Goal: Information Seeking & Learning: Learn about a topic

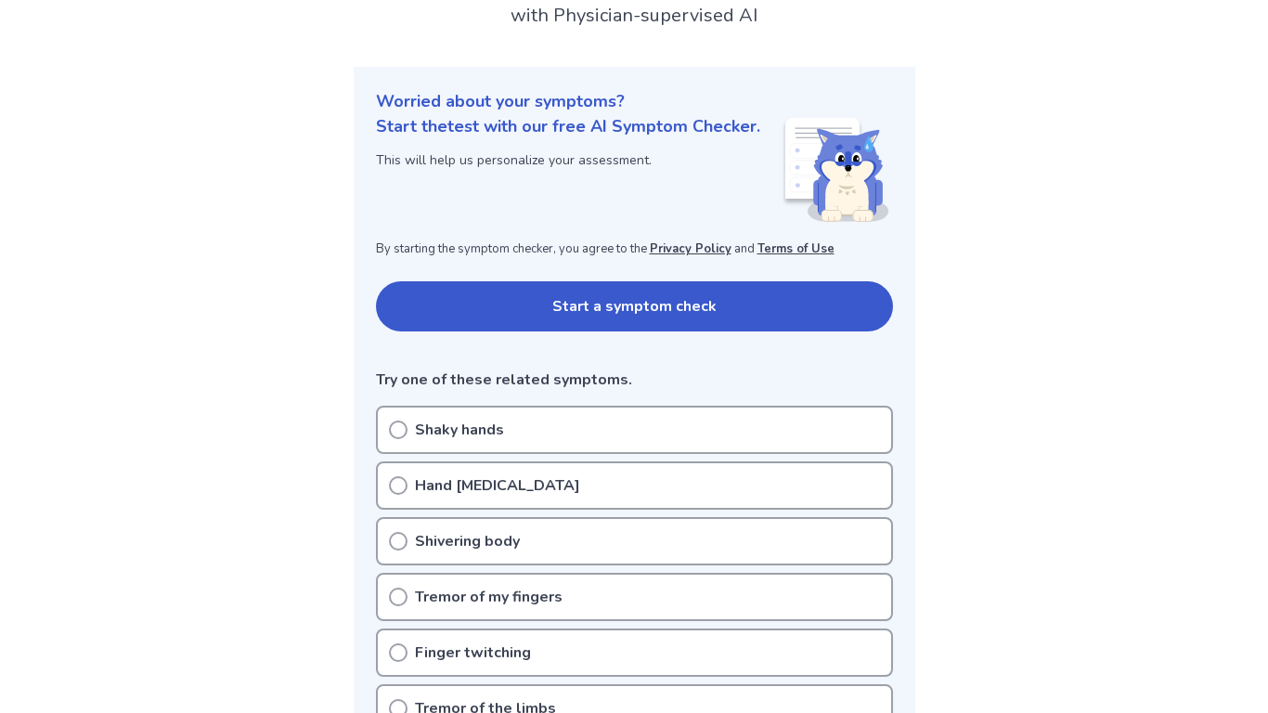
scroll to position [151, 0]
click at [538, 430] on div "Shaky hands" at bounding box center [634, 429] width 517 height 48
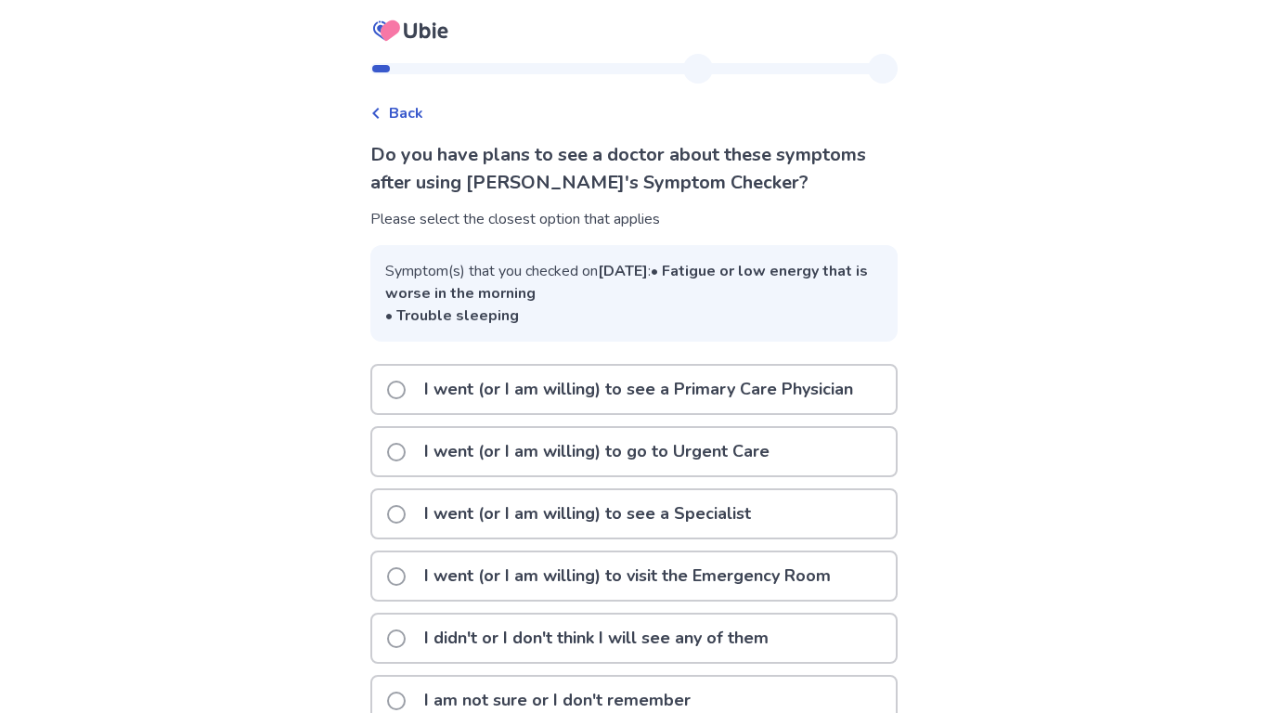
click at [498, 404] on p "I went (or I am willing) to see a Primary Care Physician" at bounding box center [638, 389] width 451 height 47
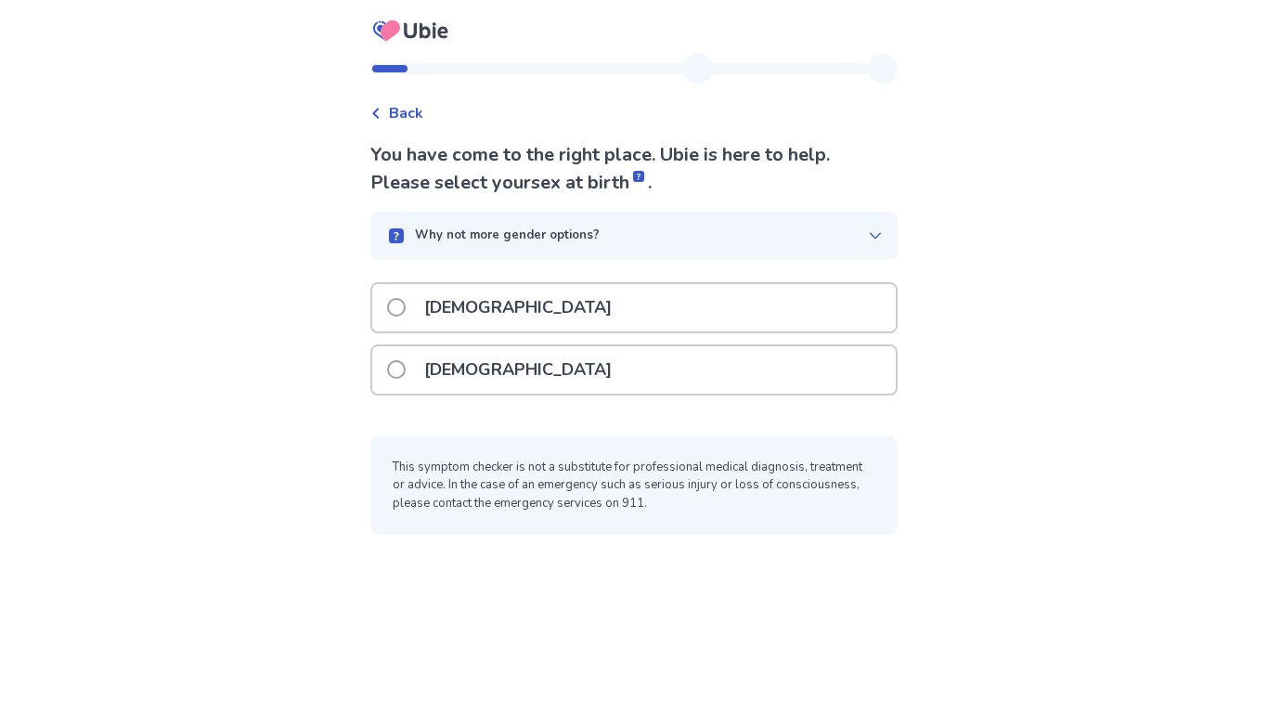
click at [469, 354] on p "Female" at bounding box center [518, 369] width 210 height 47
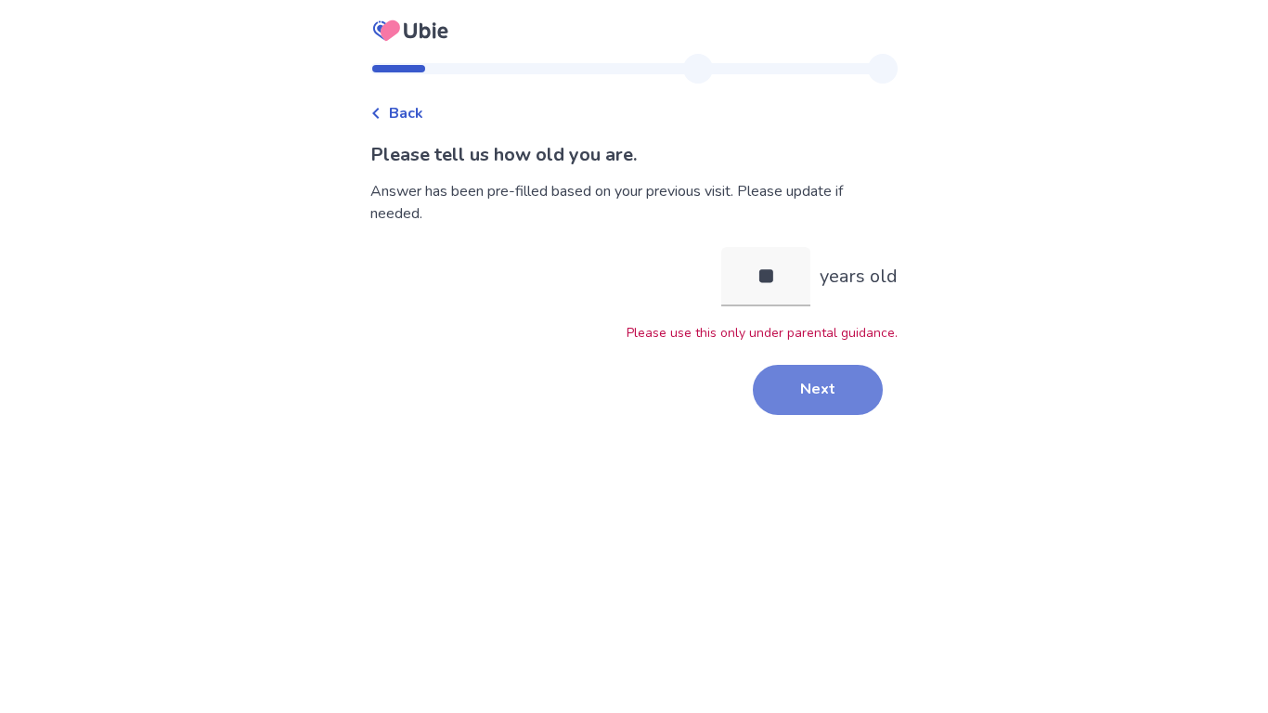
click at [798, 408] on button "Next" at bounding box center [818, 390] width 130 height 50
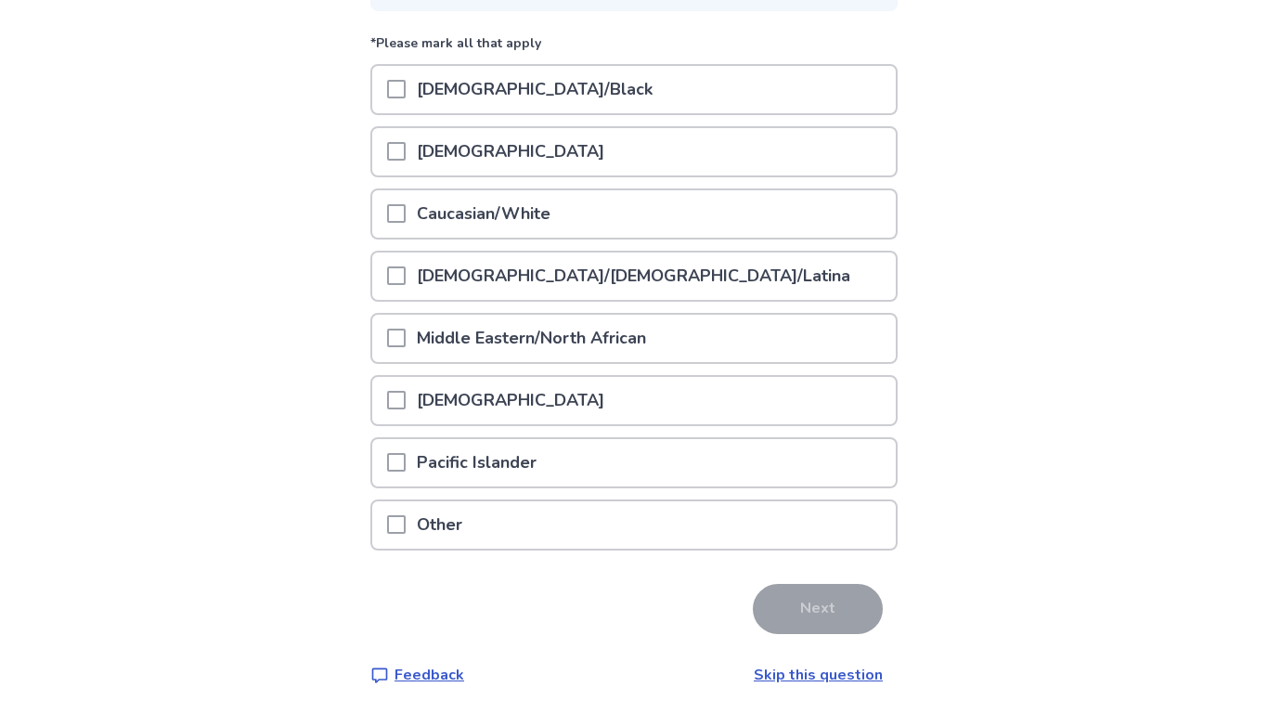
scroll to position [224, 0]
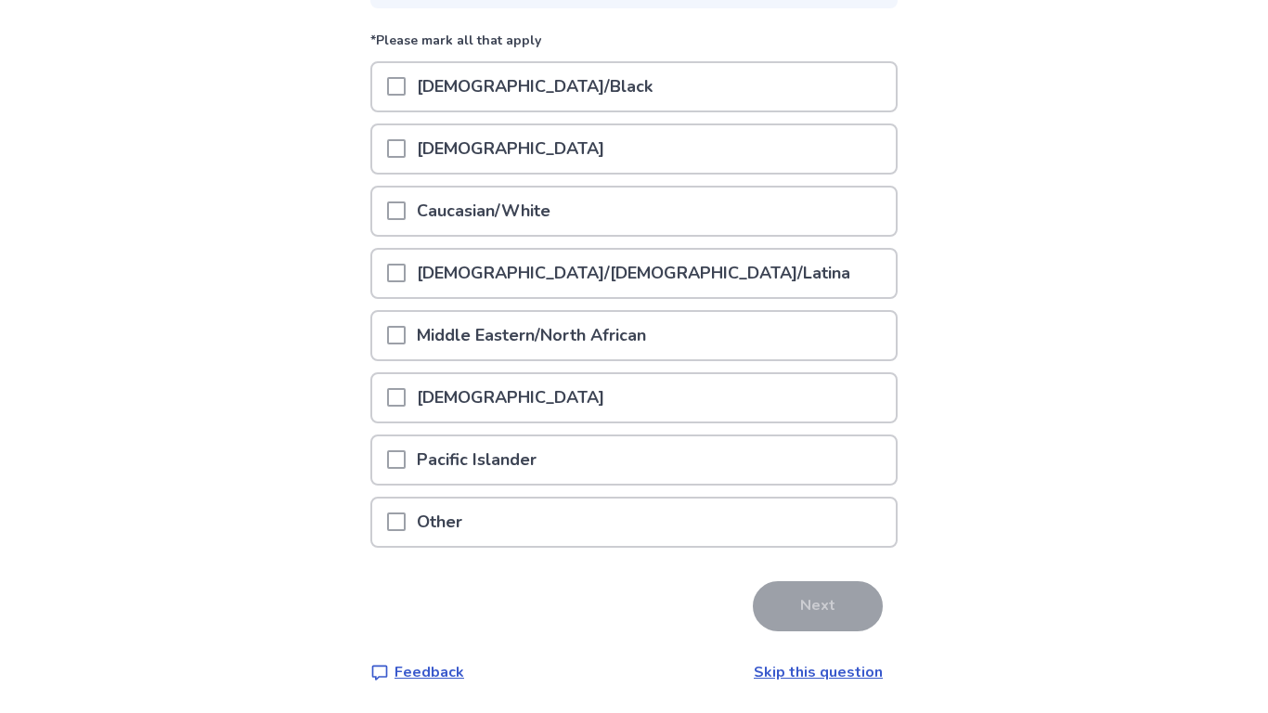
click at [486, 212] on p "Caucasian/White" at bounding box center [484, 211] width 156 height 47
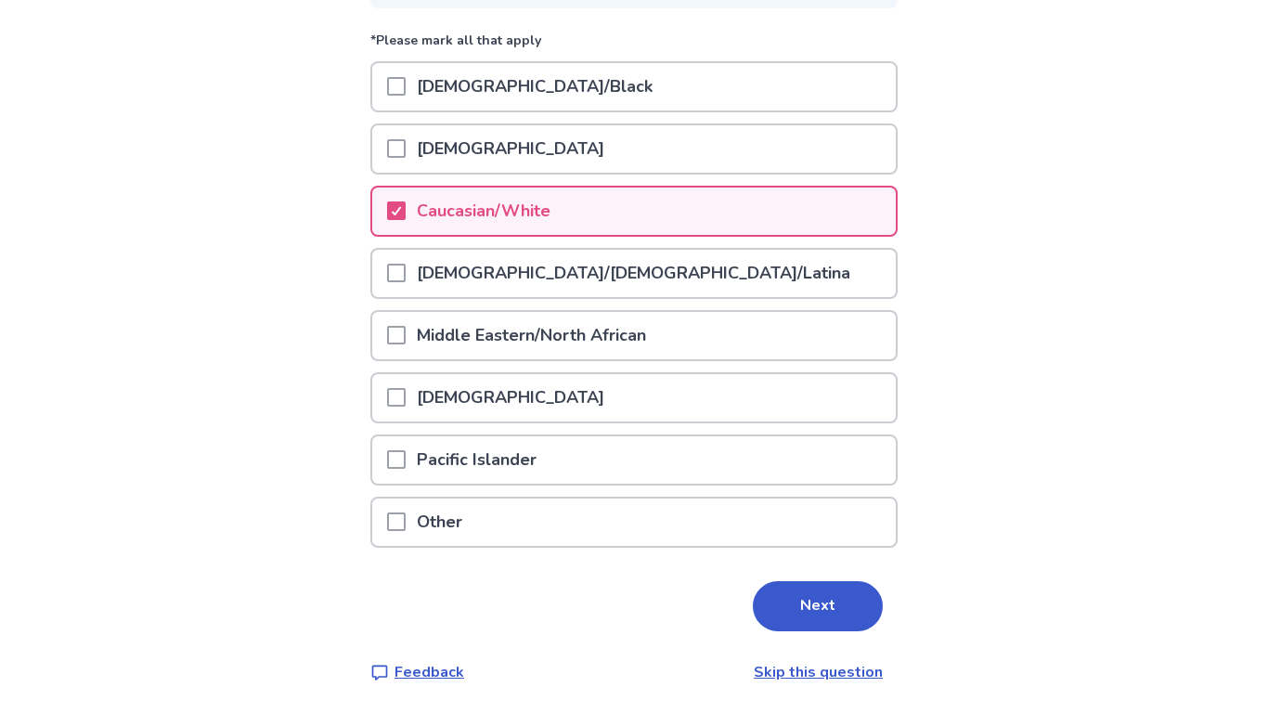
click at [816, 577] on div "Please tell us your ethnicity . Why do we ask about ethnicity? *Please mark all…" at bounding box center [633, 300] width 527 height 766
click at [816, 578] on div "Please tell us your ethnicity . Why do we ask about ethnicity? *Please mark all…" at bounding box center [633, 300] width 527 height 766
click at [817, 589] on button "Next" at bounding box center [818, 606] width 130 height 50
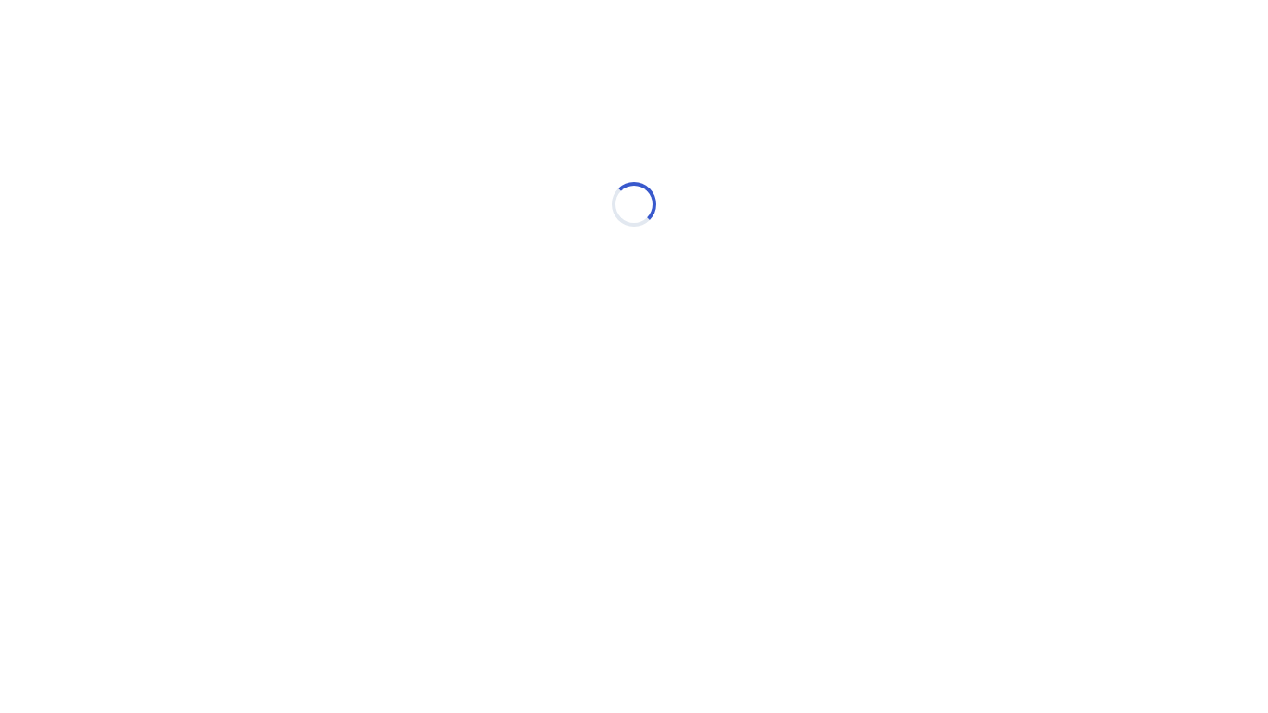
scroll to position [0, 0]
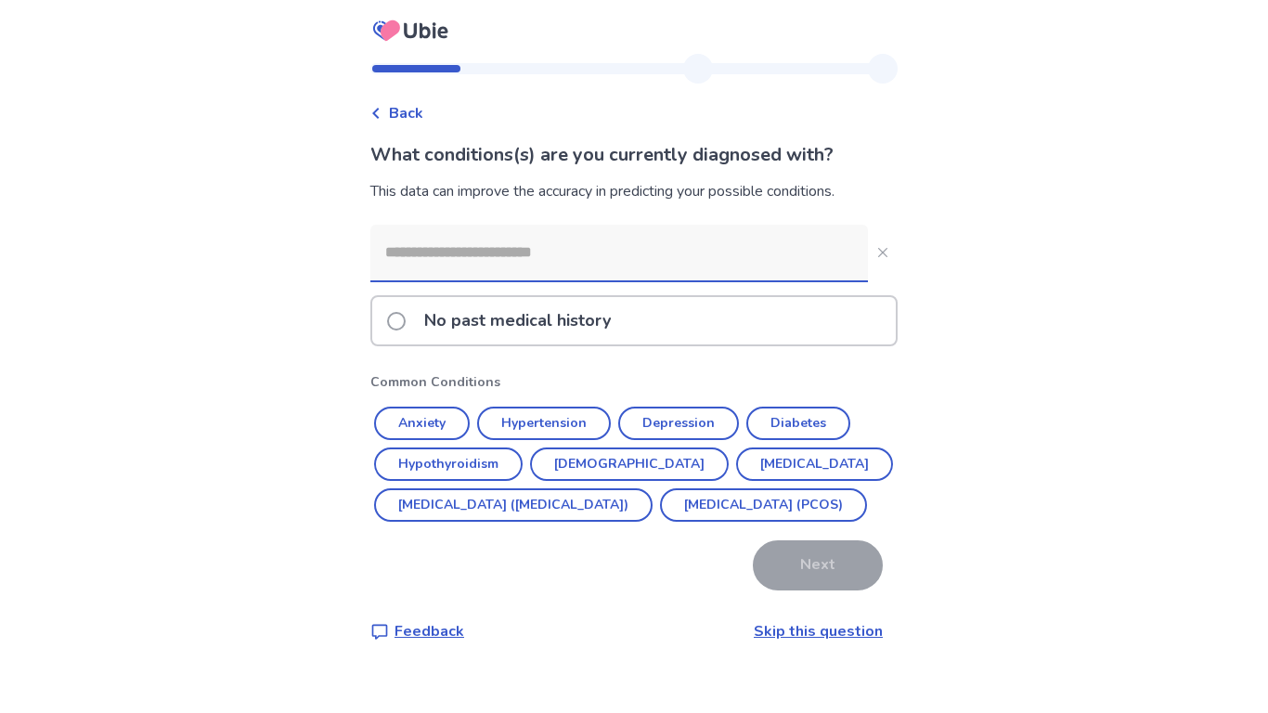
click at [454, 330] on p "No past medical history" at bounding box center [517, 320] width 209 height 47
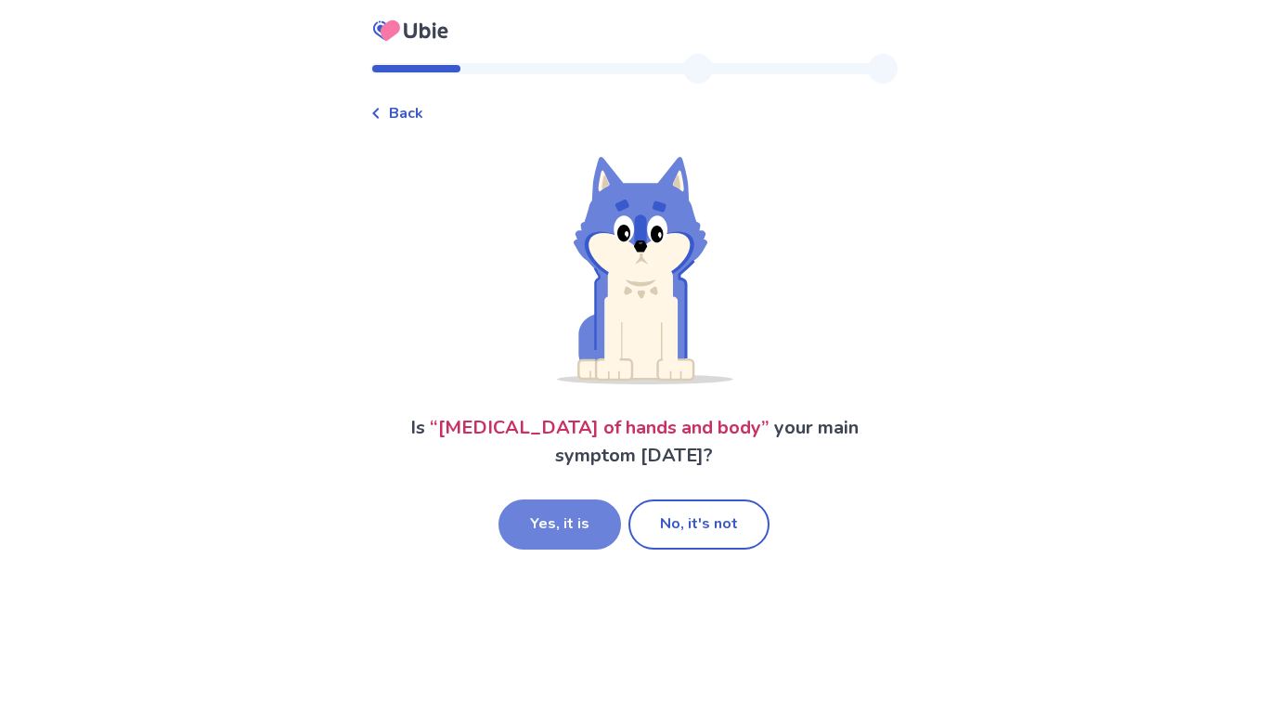
click at [597, 520] on button "Yes, it is" at bounding box center [560, 525] width 123 height 50
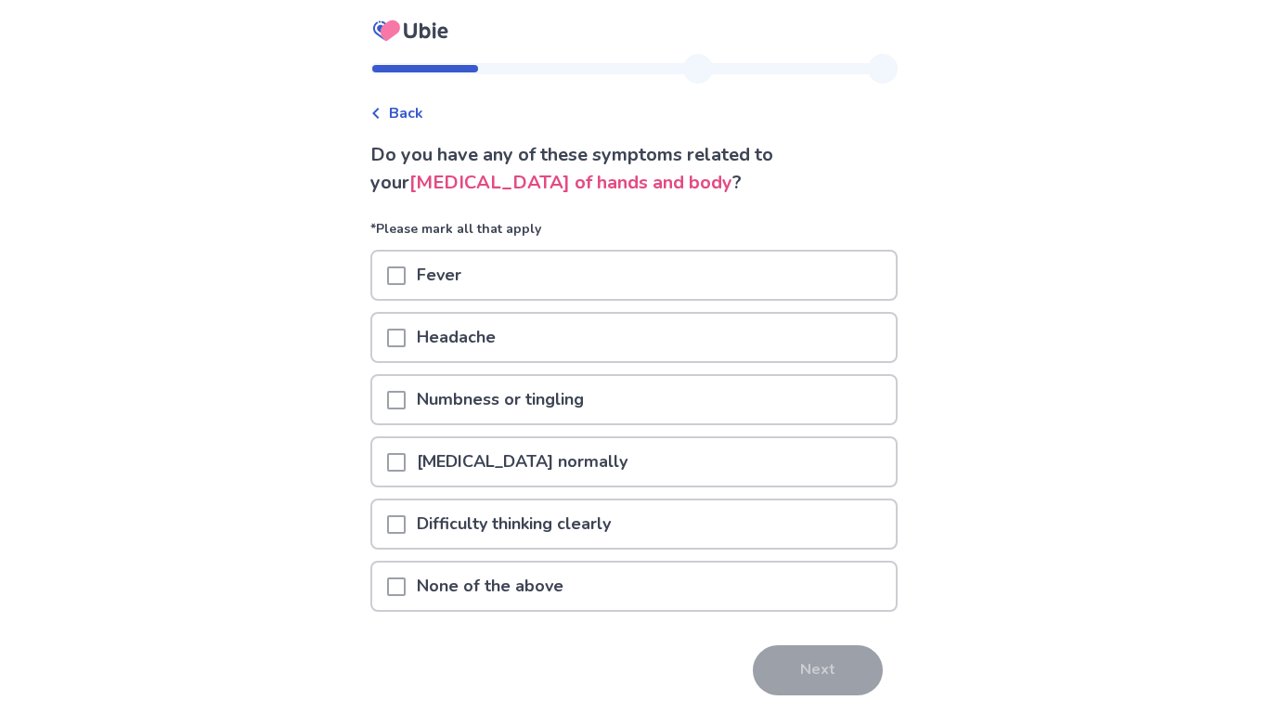
click at [478, 332] on p "Headache" at bounding box center [456, 337] width 101 height 47
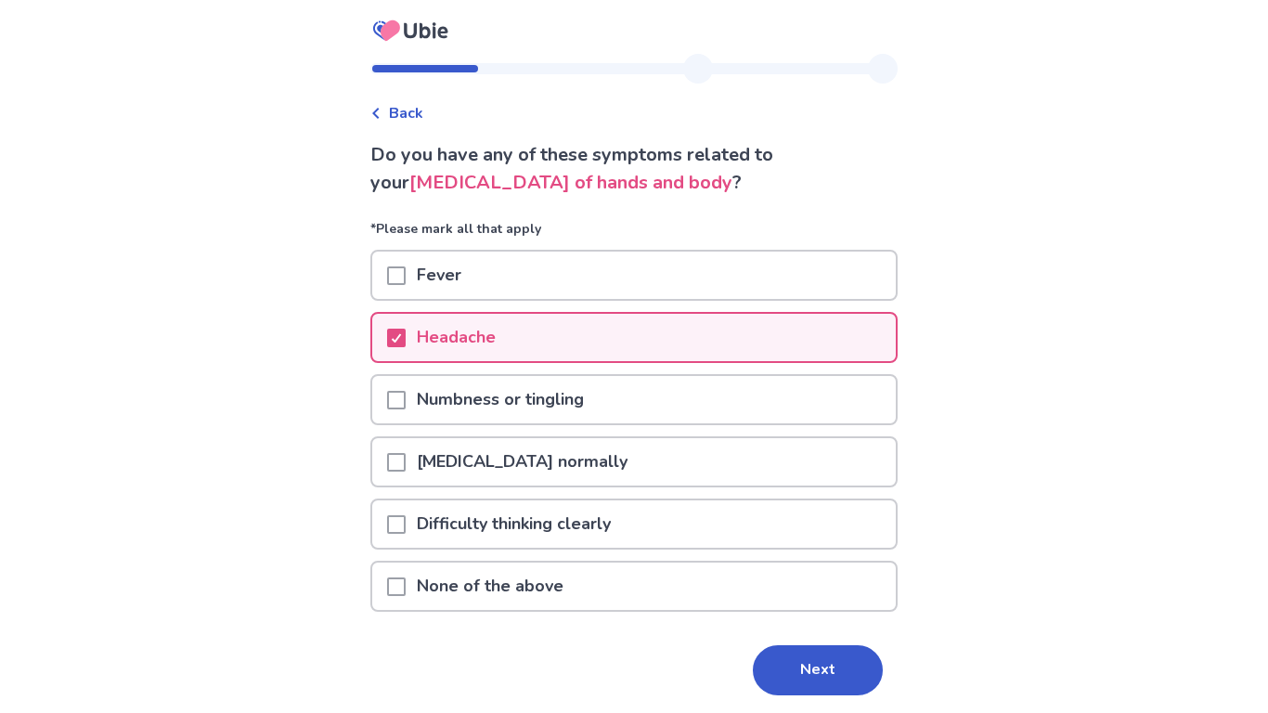
click at [525, 554] on div "Difficulty thinking clearly" at bounding box center [633, 530] width 527 height 62
click at [515, 535] on p "Difficulty thinking clearly" at bounding box center [514, 523] width 216 height 47
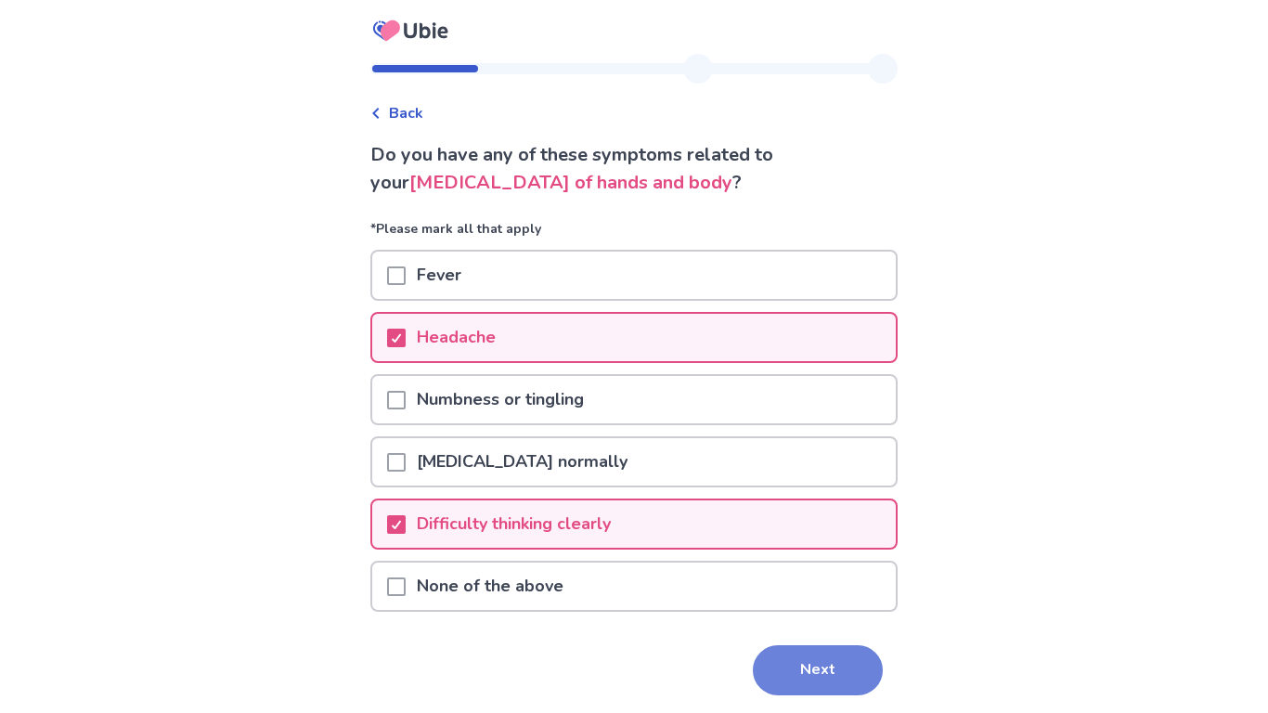
click at [831, 673] on button "Next" at bounding box center [818, 670] width 130 height 50
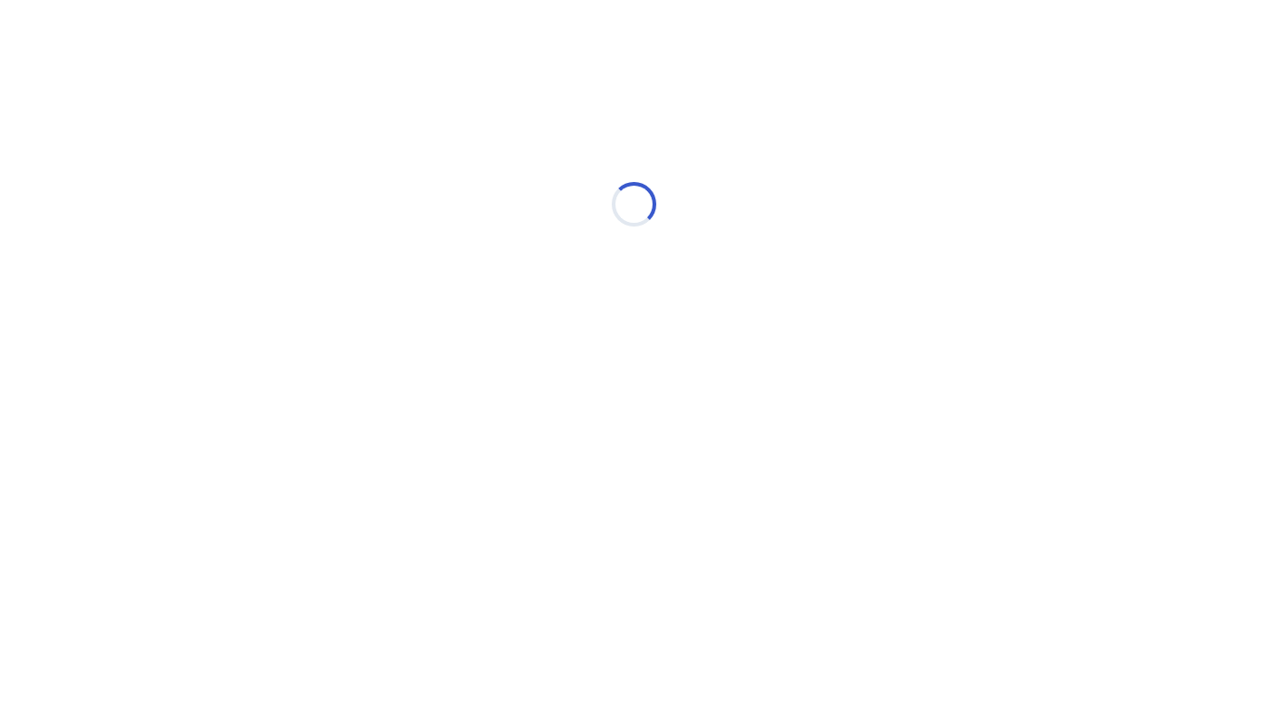
select select "*"
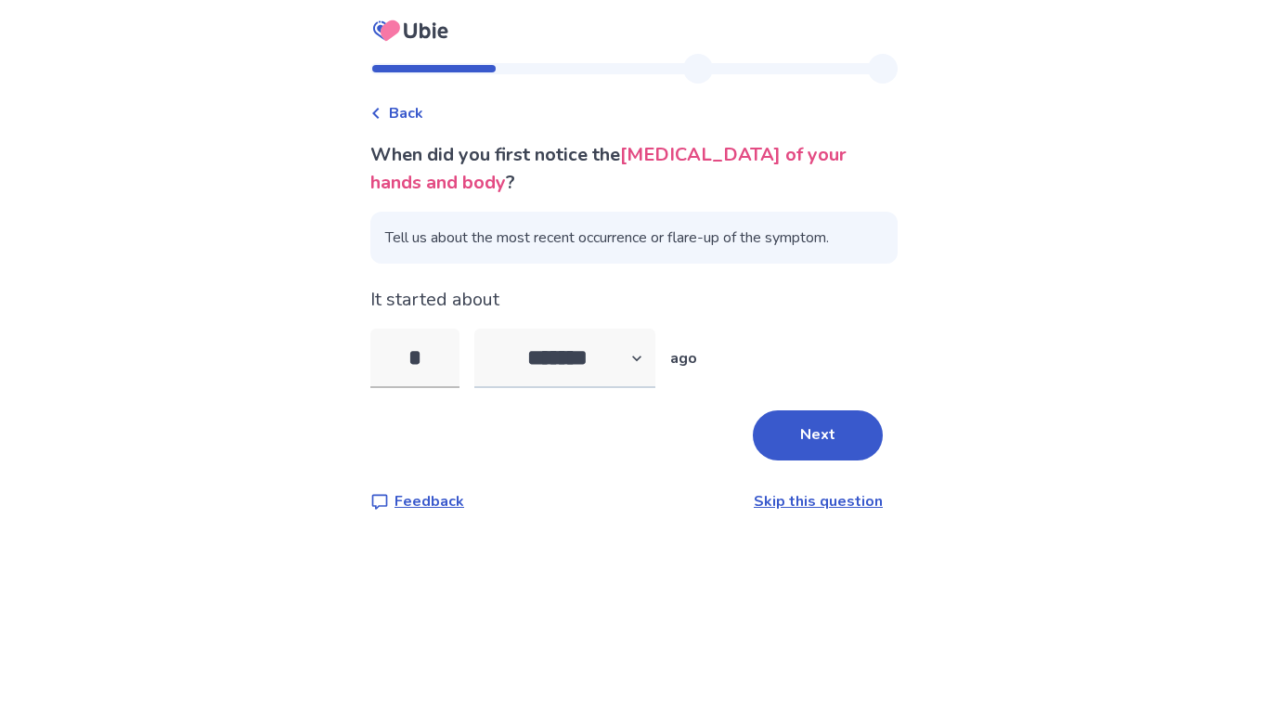
type input "*"
click at [590, 357] on select "******* ****** ******* ******** *******" at bounding box center [564, 358] width 181 height 59
select select "*"
click at [486, 329] on select "******* ****** ******* ******** *******" at bounding box center [564, 358] width 181 height 59
click at [778, 461] on div "When did you first notice the tremors of your hands and body ? Tell us about th…" at bounding box center [633, 326] width 527 height 371
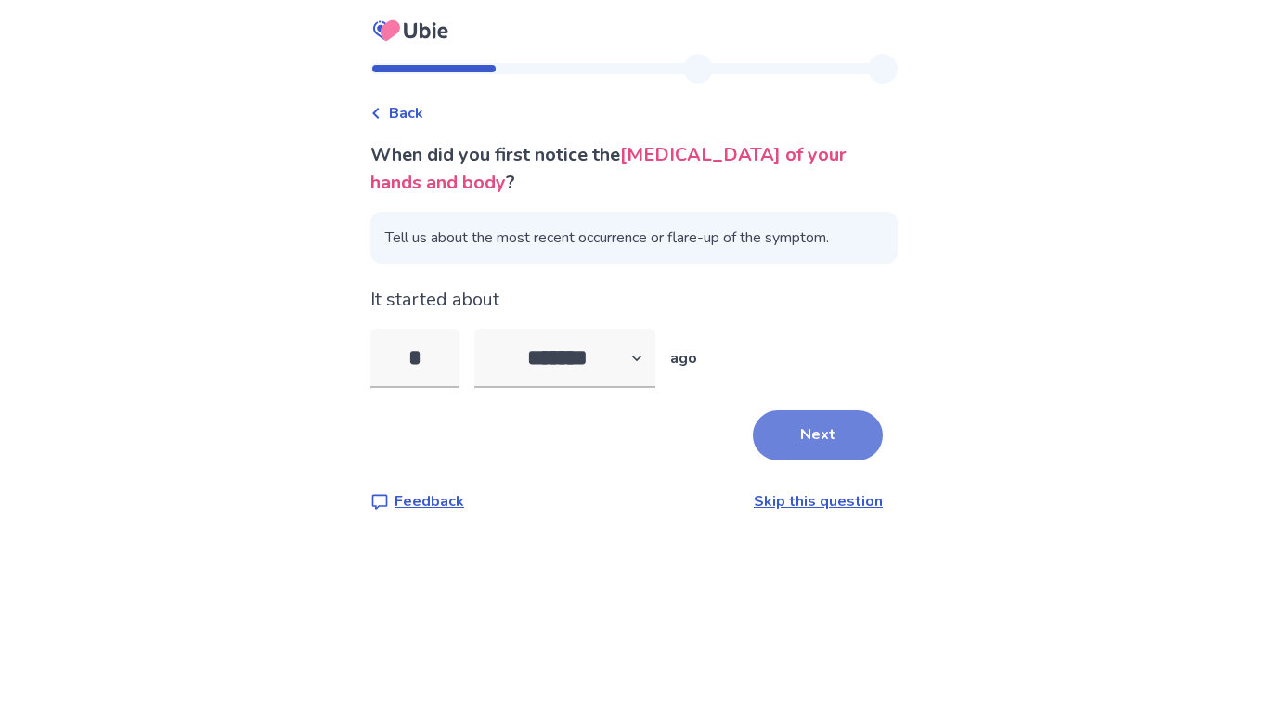
click at [772, 443] on button "Next" at bounding box center [818, 435] width 130 height 50
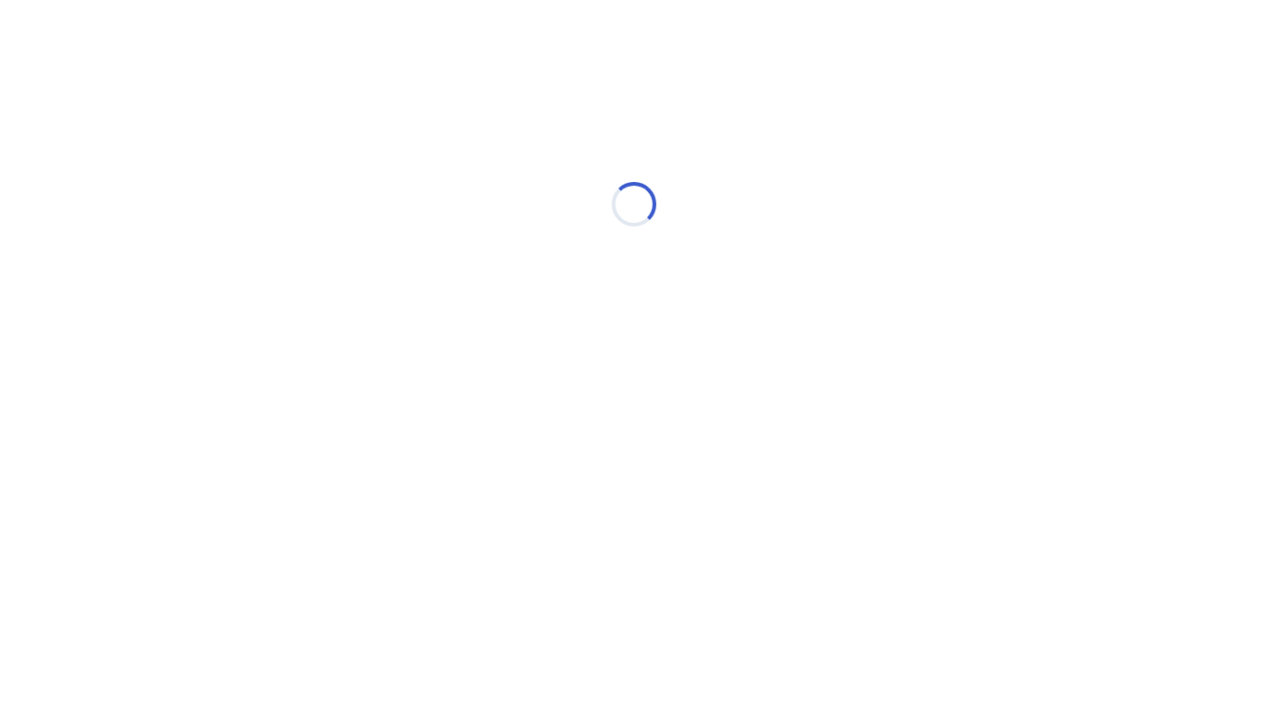
select select "*"
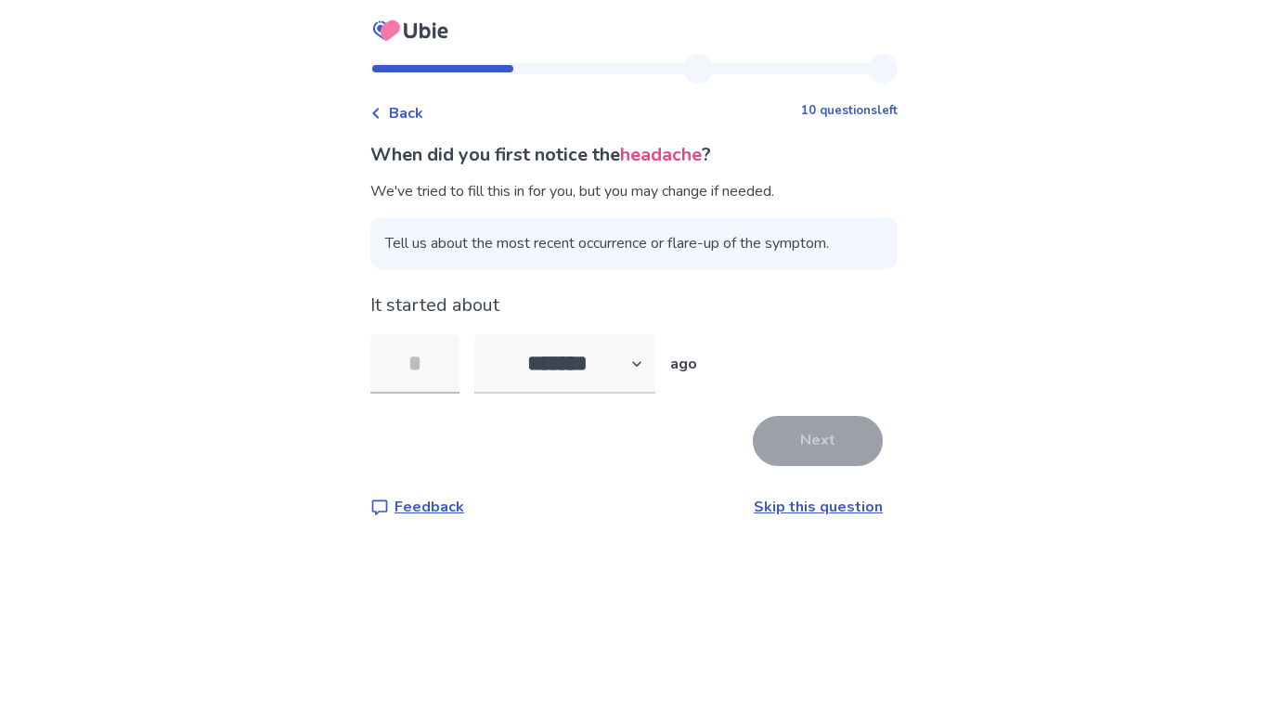
type input "*"
click at [827, 447] on button "Next" at bounding box center [818, 441] width 130 height 50
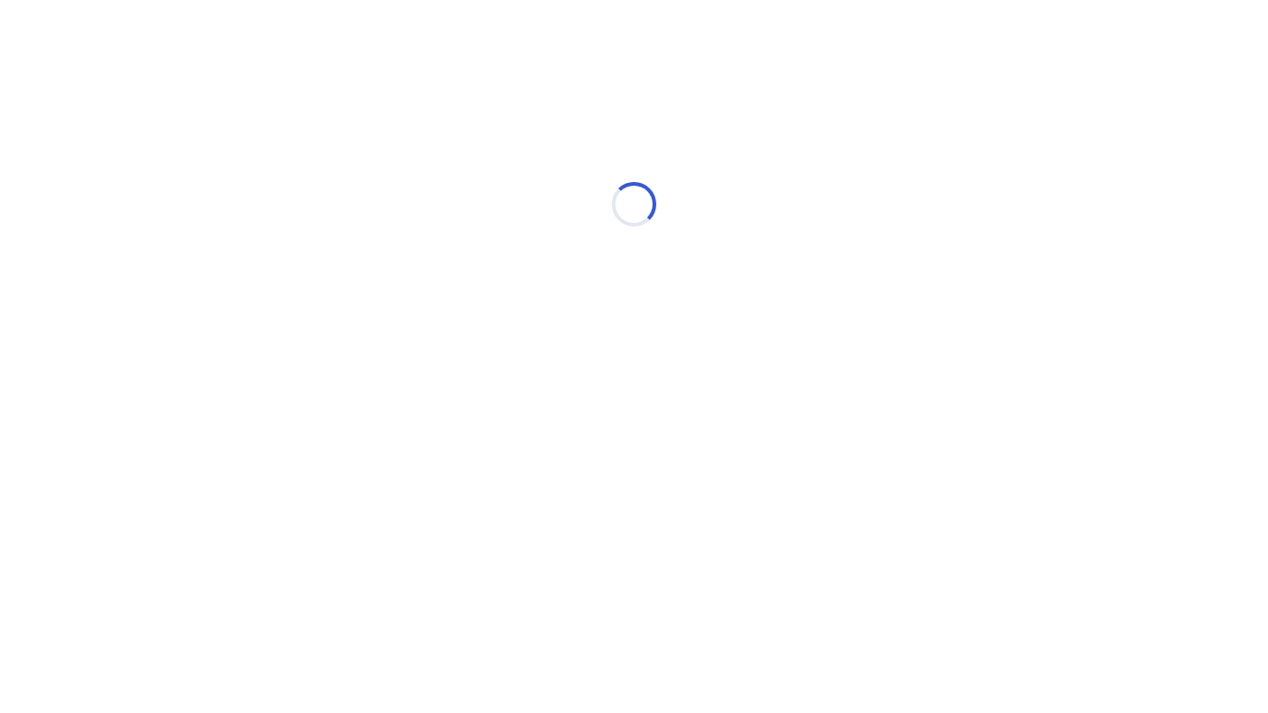
select select "*"
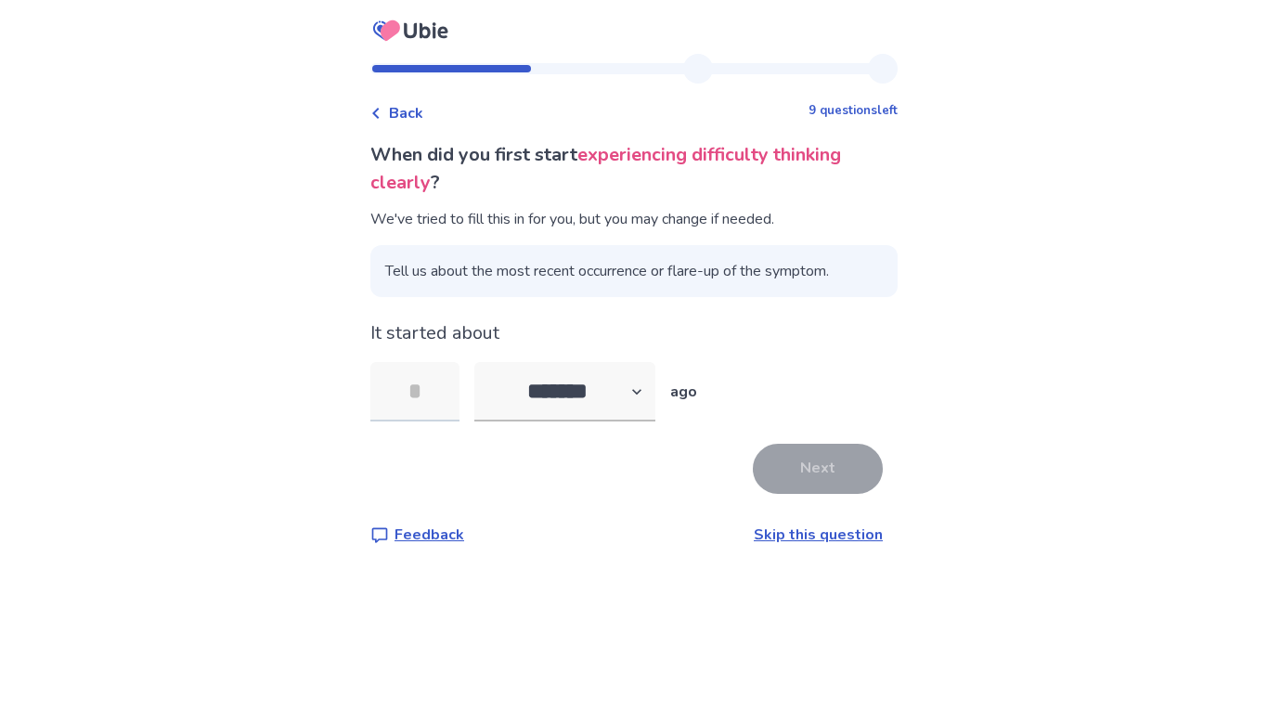
type input "*"
click at [826, 451] on button "Next" at bounding box center [818, 469] width 130 height 50
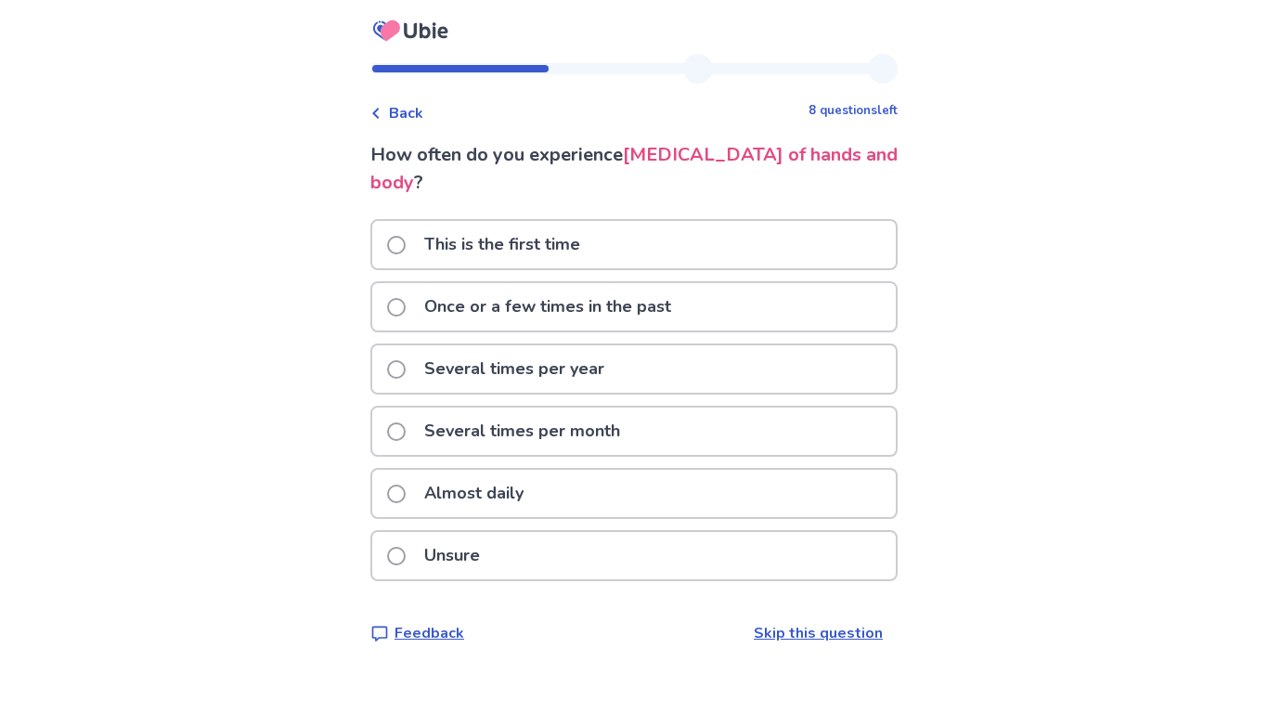
click at [511, 470] on p "Almost daily" at bounding box center [474, 493] width 122 height 47
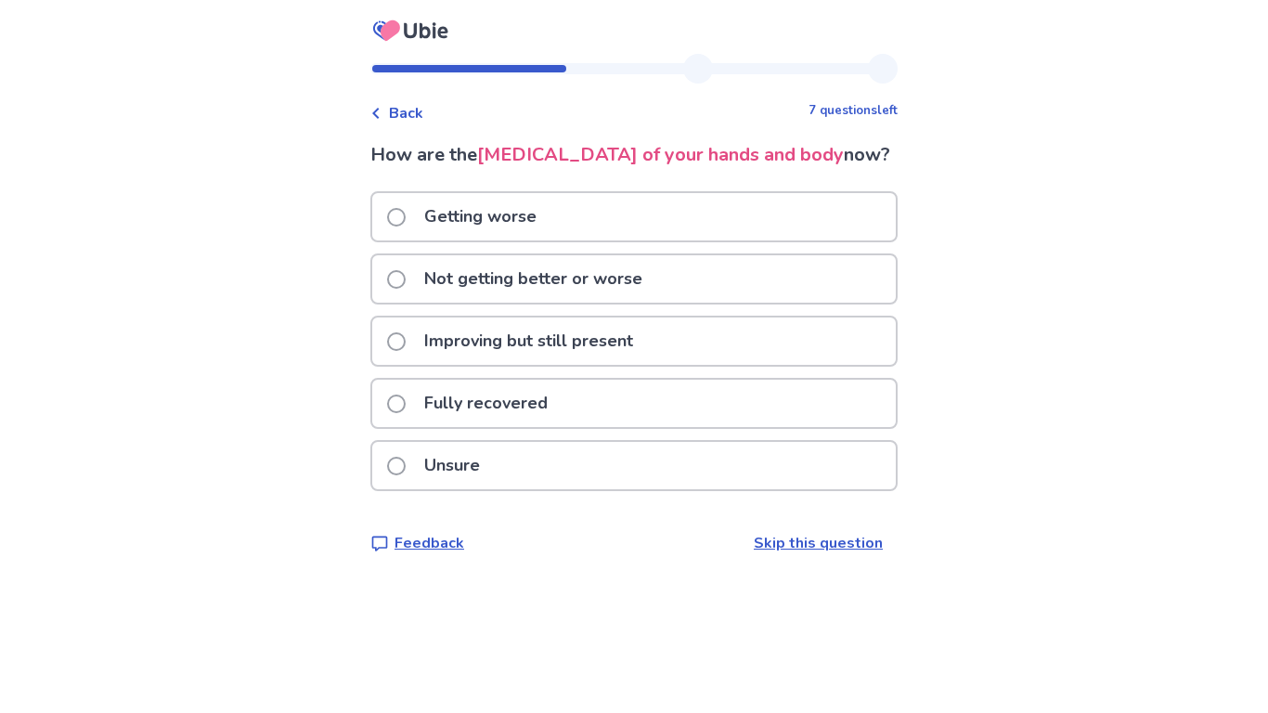
click at [487, 214] on p "Getting worse" at bounding box center [480, 216] width 135 height 47
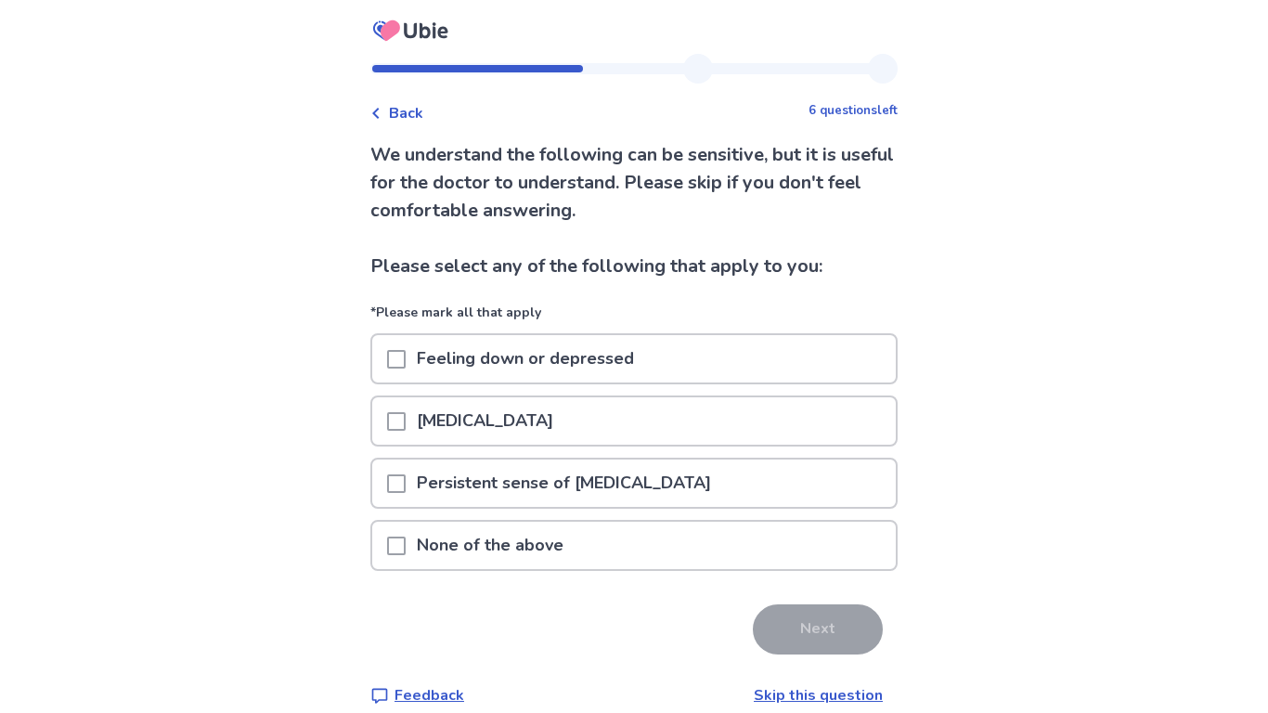
click at [561, 363] on p "Feeling down or depressed" at bounding box center [526, 358] width 240 height 47
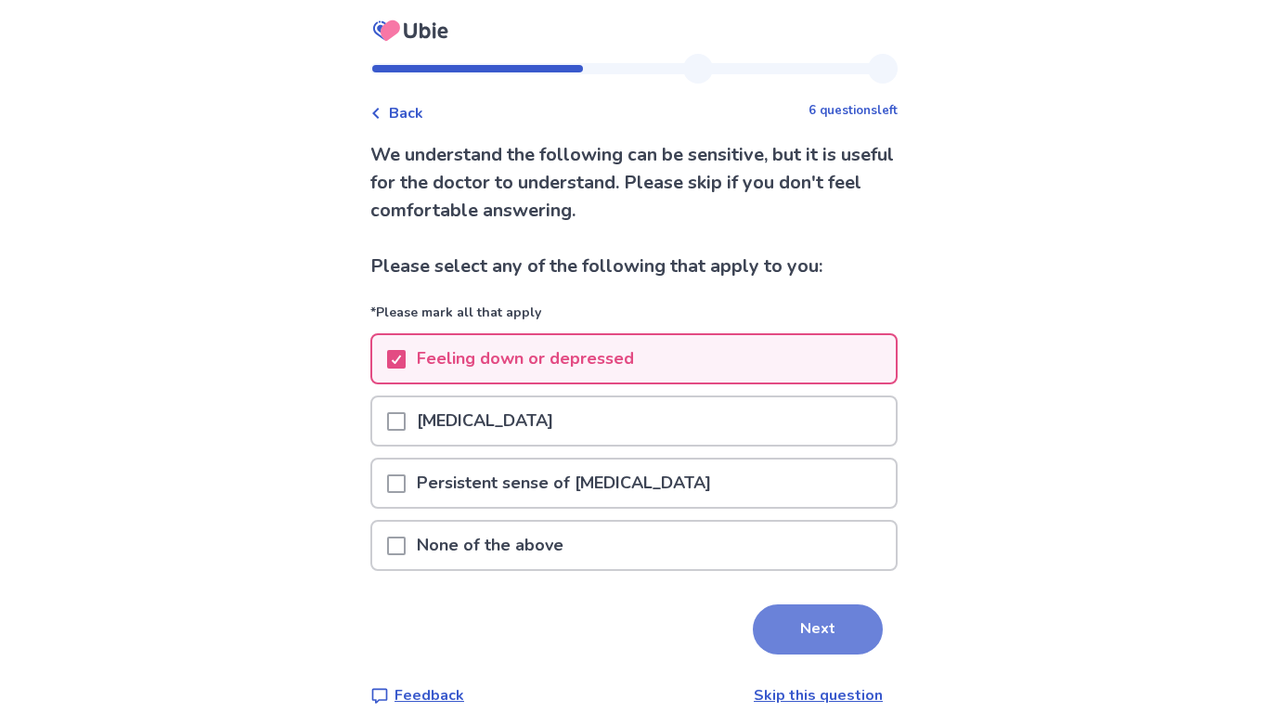
click at [814, 624] on button "Next" at bounding box center [818, 629] width 130 height 50
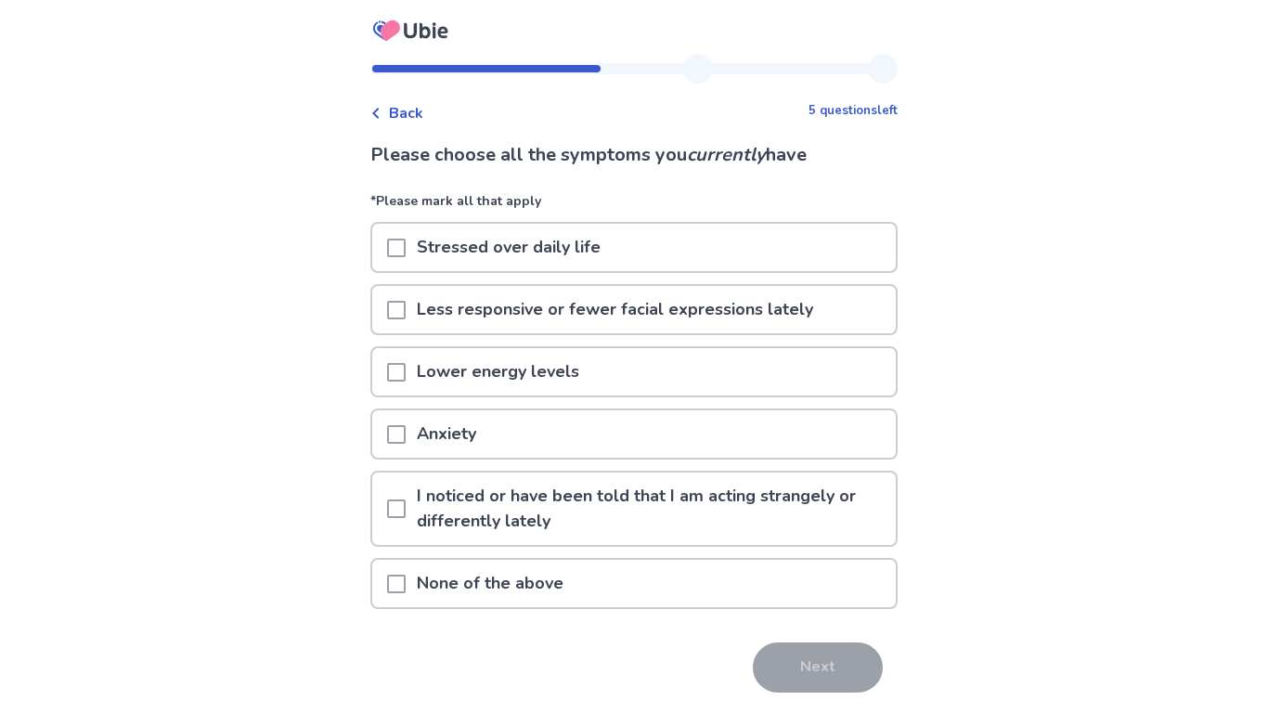
click at [483, 266] on p "Stressed over daily life" at bounding box center [509, 247] width 206 height 47
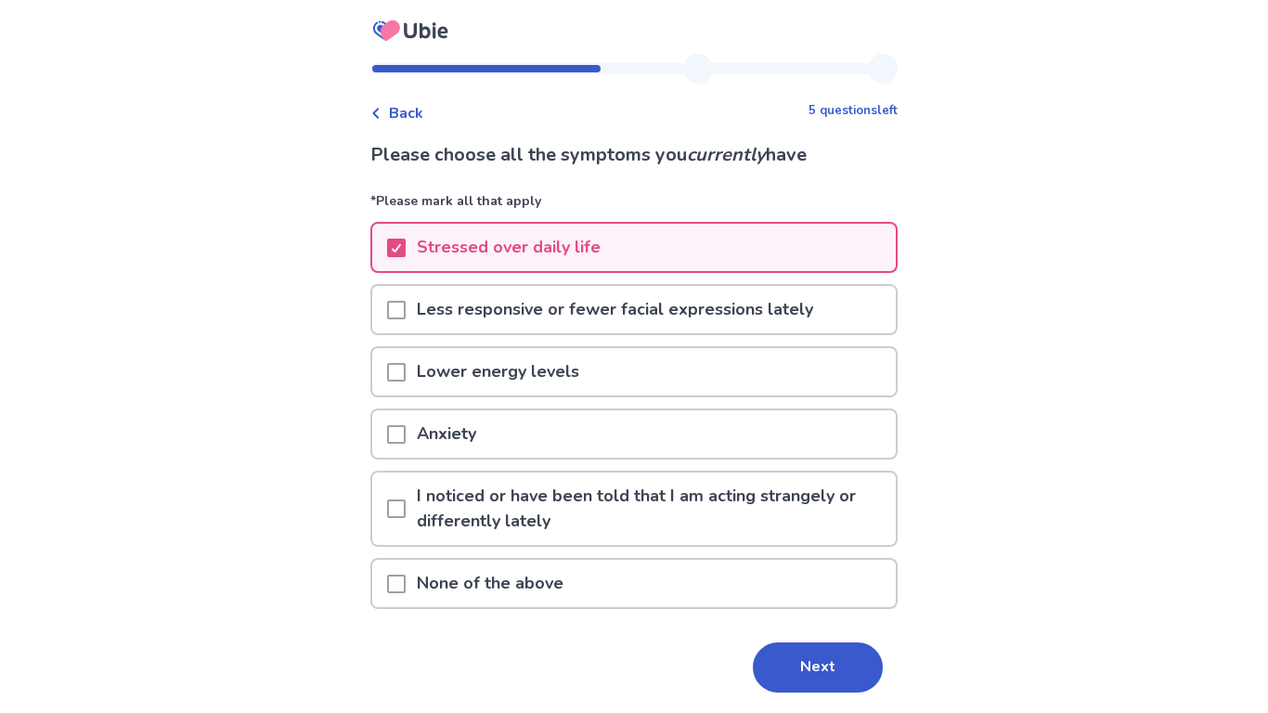
click at [524, 381] on p "Lower energy levels" at bounding box center [498, 371] width 185 height 47
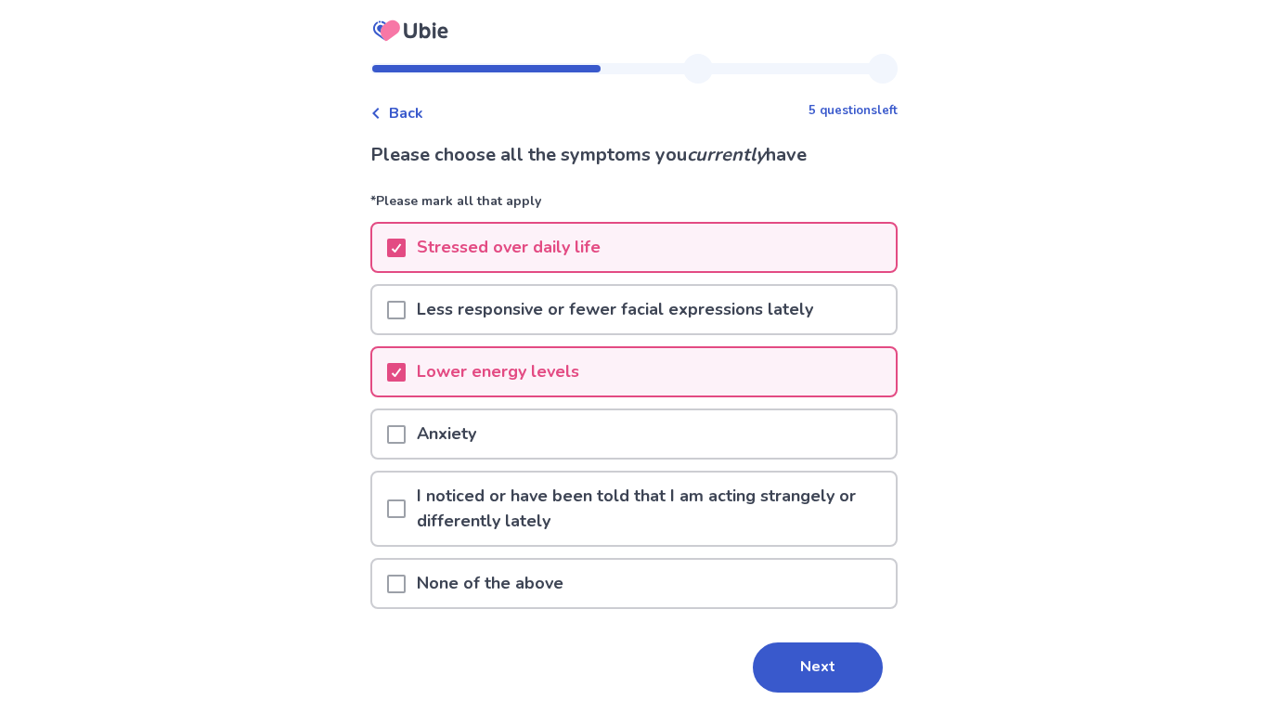
click at [527, 411] on div "Anxiety" at bounding box center [634, 433] width 524 height 47
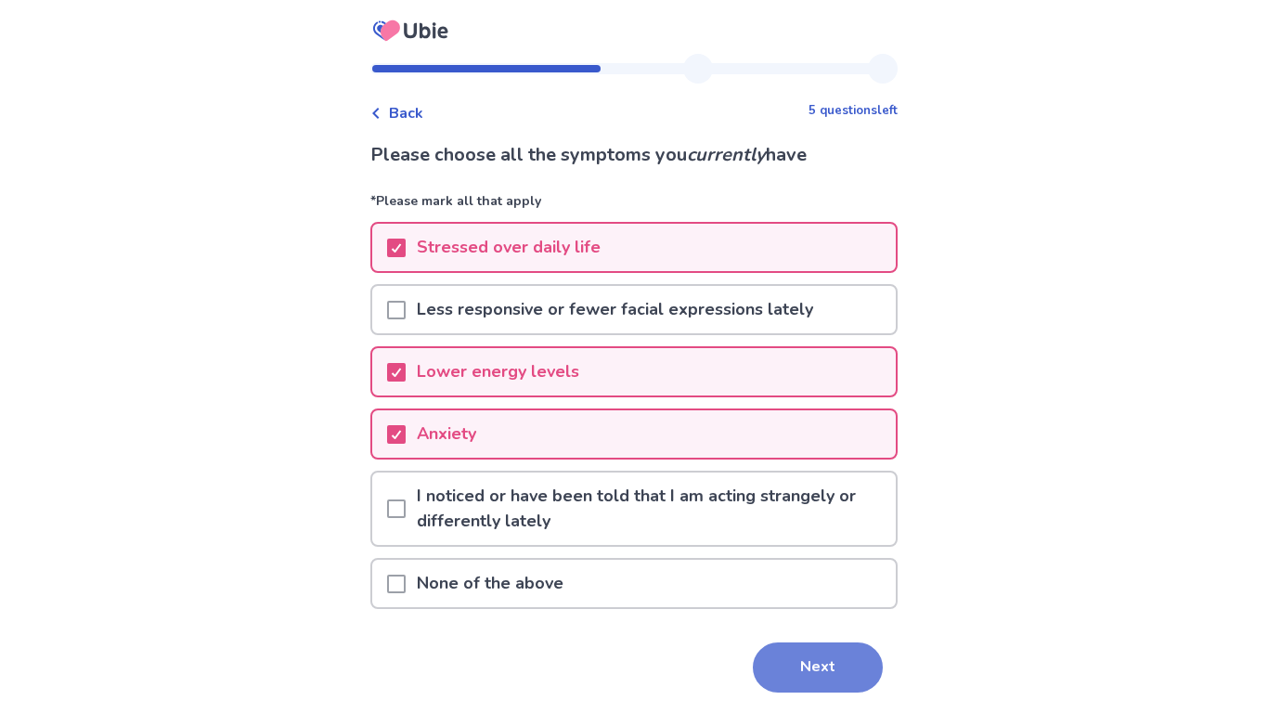
click at [786, 664] on button "Next" at bounding box center [818, 668] width 130 height 50
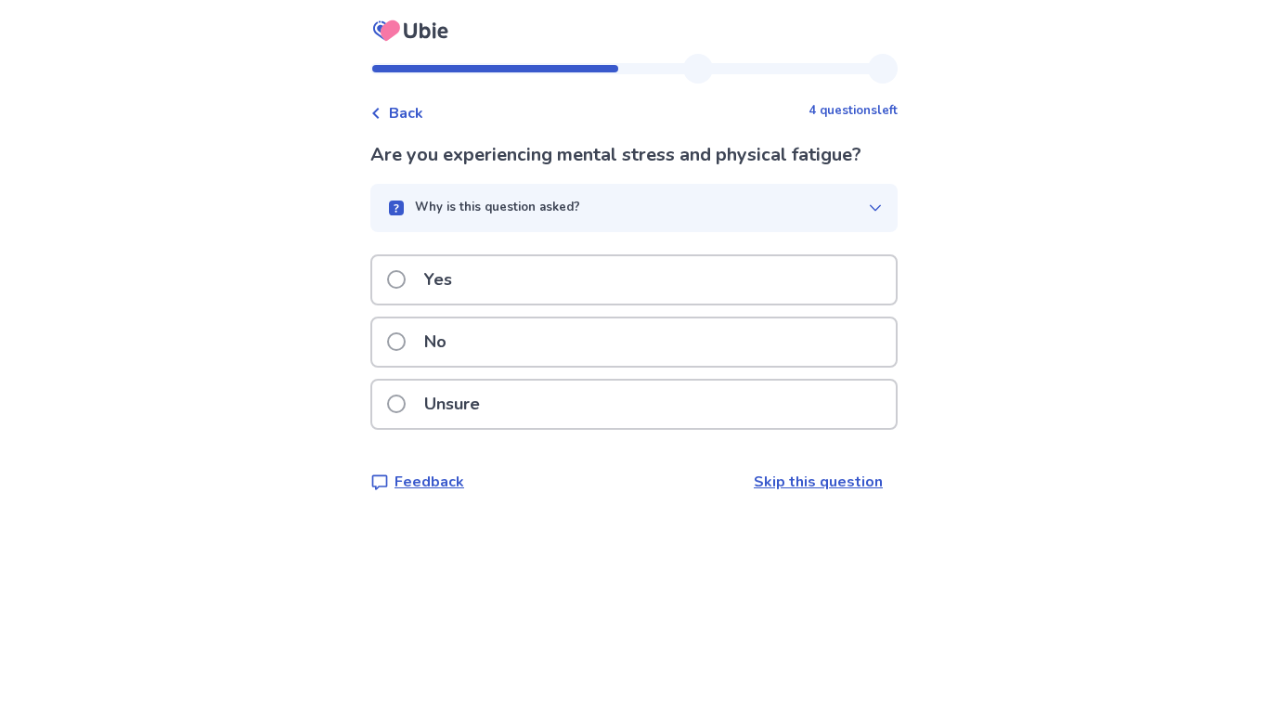
click at [423, 103] on span "Back" at bounding box center [406, 113] width 34 height 22
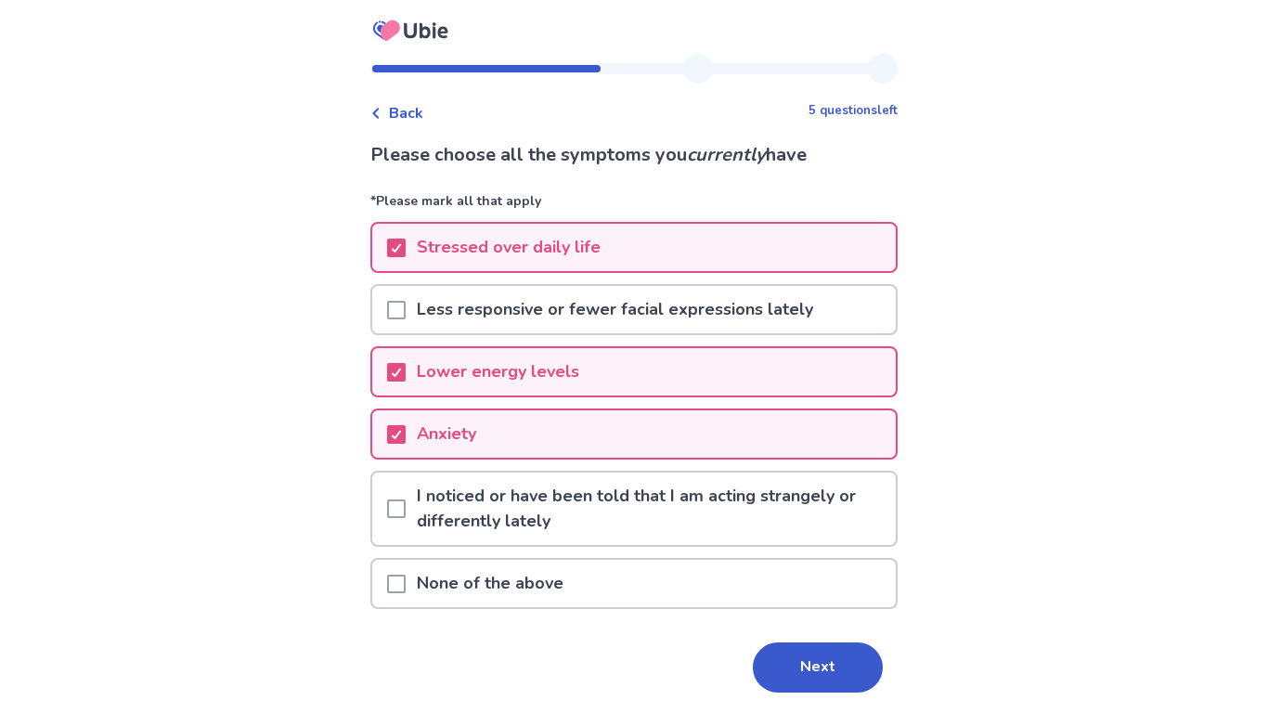
click at [504, 509] on p "I noticed or have been told that I am acting strangely or differently lately" at bounding box center [651, 509] width 490 height 72
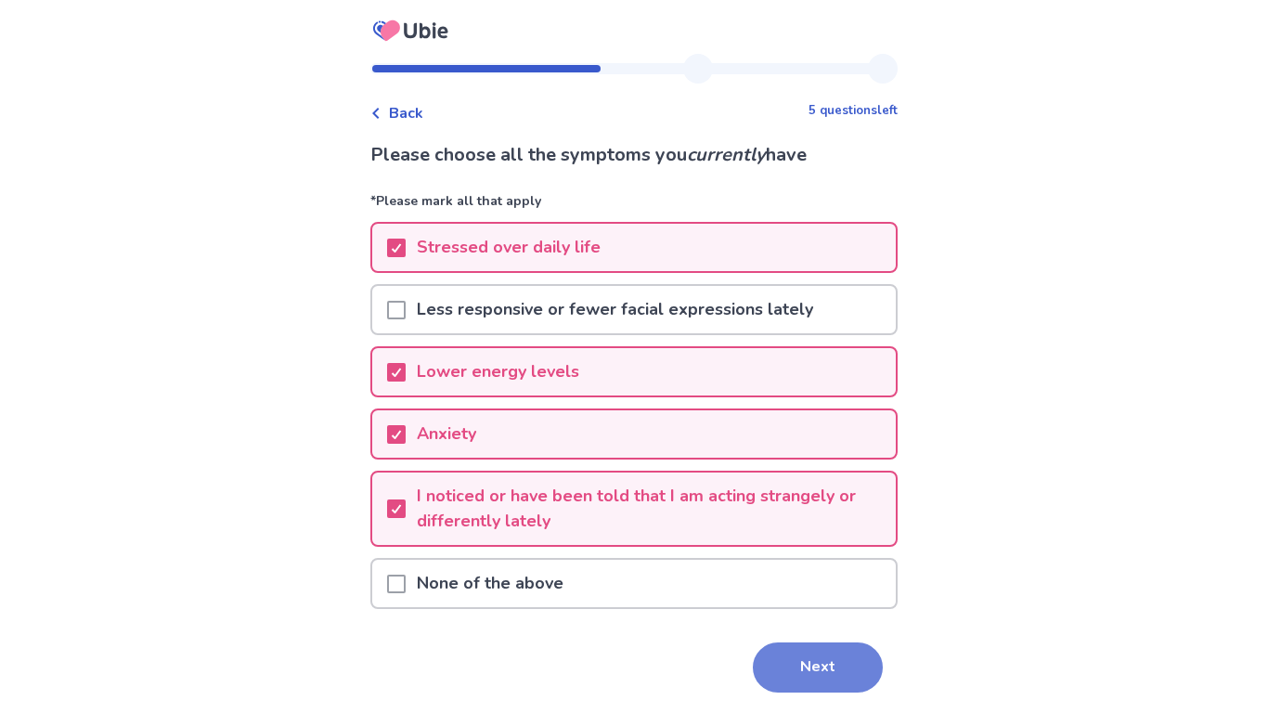
click at [799, 669] on button "Next" at bounding box center [818, 668] width 130 height 50
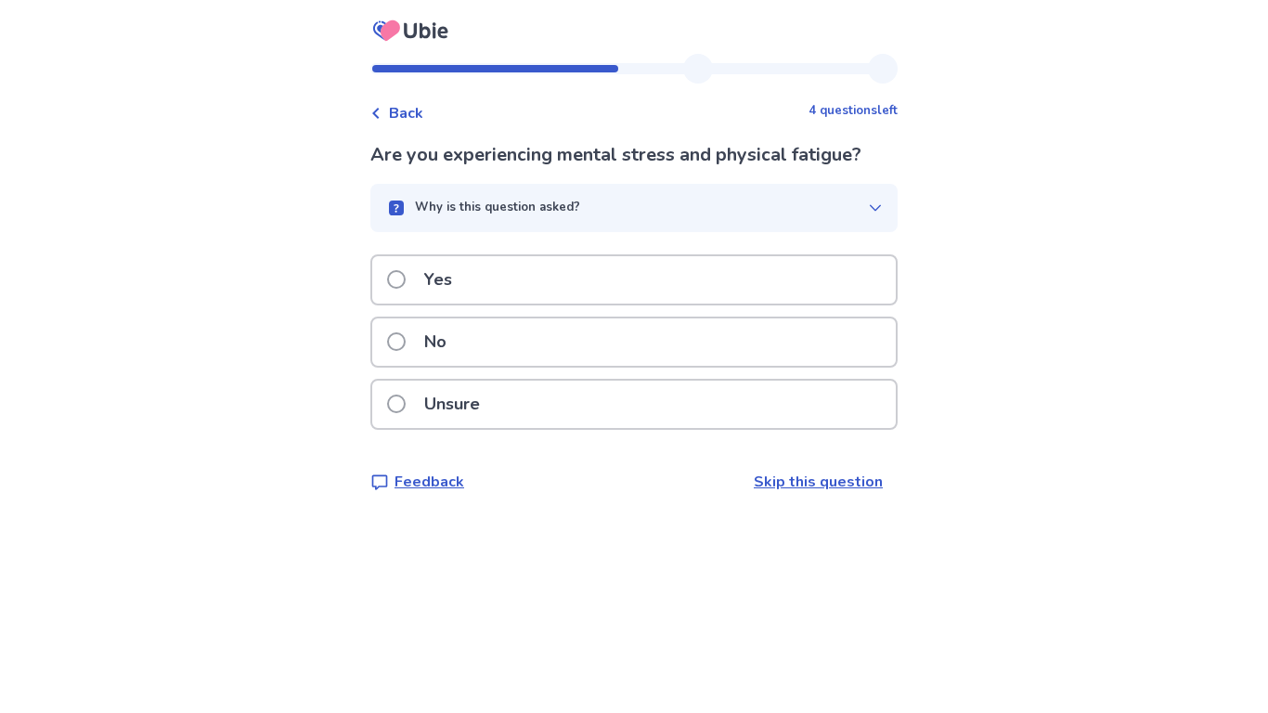
click at [488, 270] on div "Yes" at bounding box center [634, 279] width 524 height 47
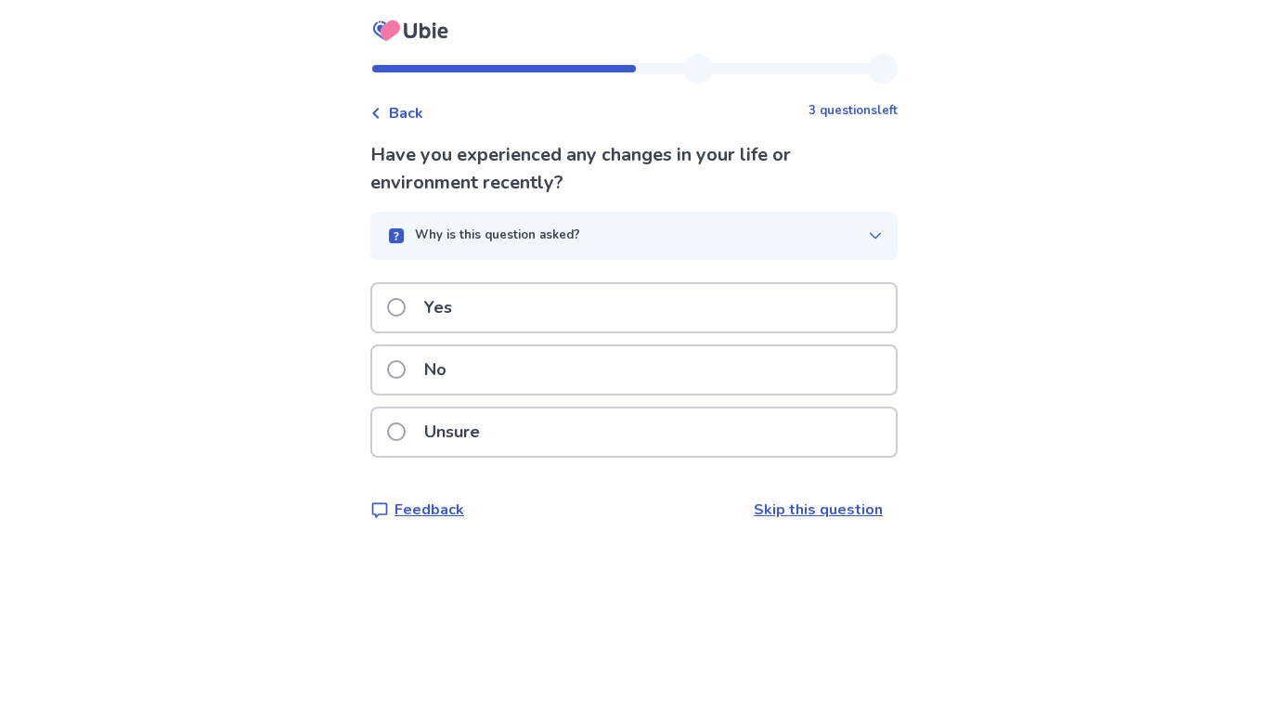
click at [539, 417] on div "Unsure" at bounding box center [634, 432] width 524 height 47
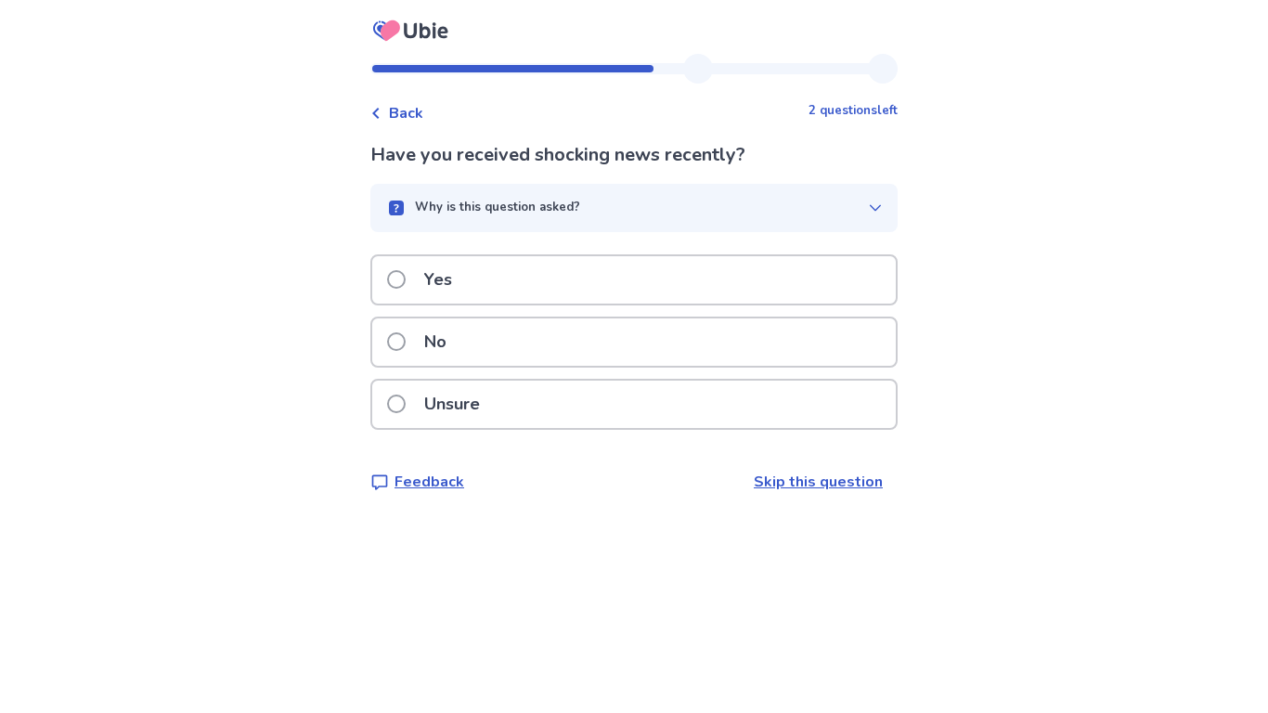
click at [482, 268] on div "Yes" at bounding box center [634, 279] width 524 height 47
click at [515, 297] on div "Yes" at bounding box center [634, 279] width 524 height 47
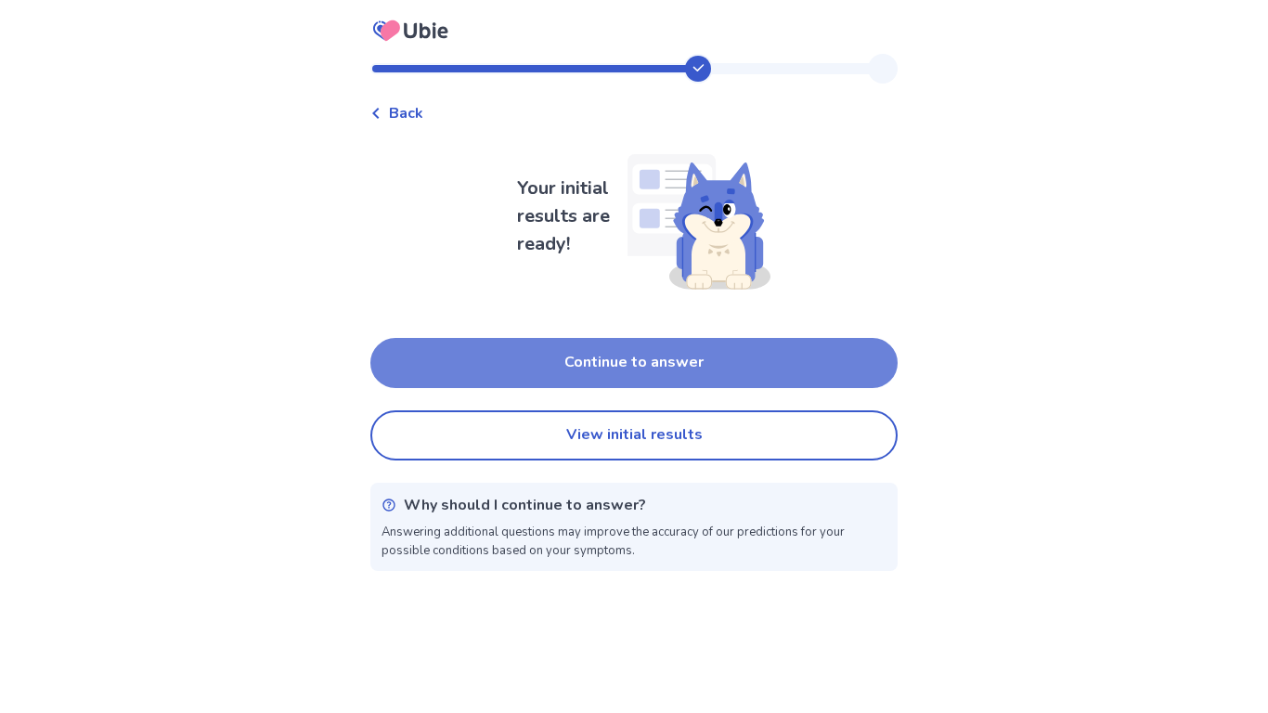
click at [589, 362] on button "Continue to answer" at bounding box center [633, 363] width 527 height 50
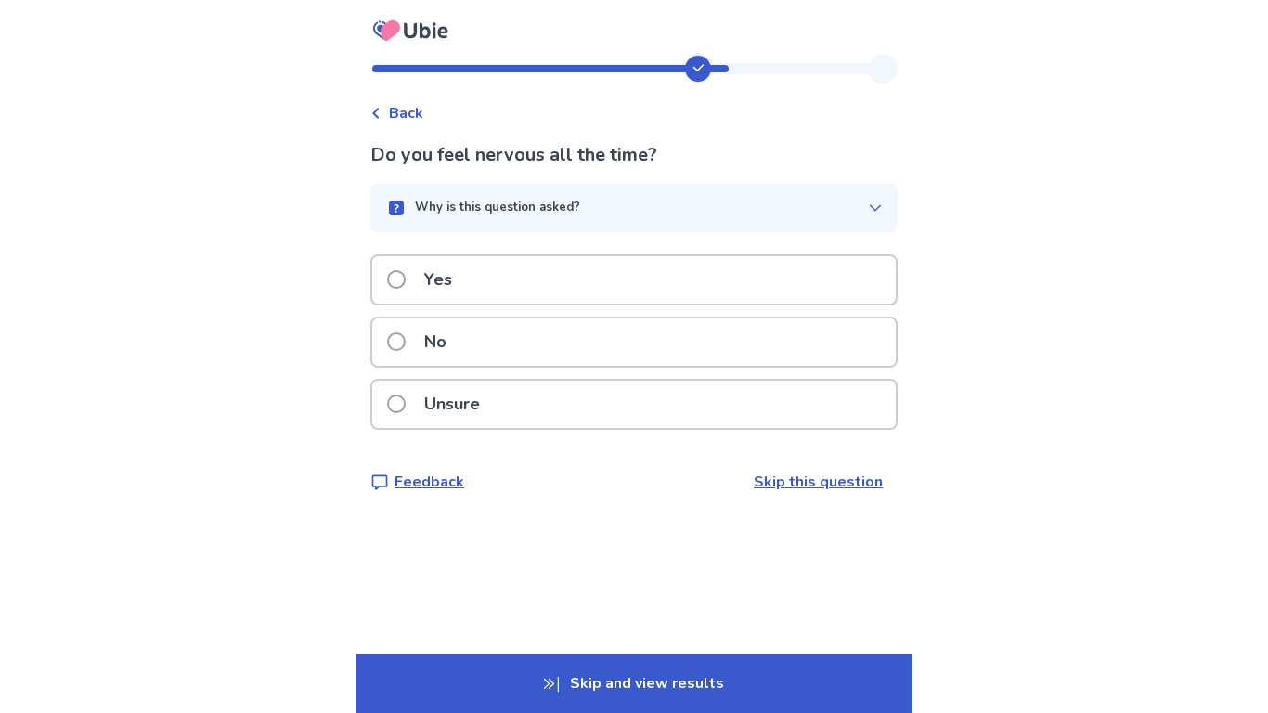
click at [481, 285] on div "Yes" at bounding box center [634, 279] width 524 height 47
click at [476, 275] on div "Yes" at bounding box center [634, 279] width 524 height 47
click at [509, 393] on div "Unsure" at bounding box center [634, 404] width 524 height 47
click at [474, 304] on div "Yes" at bounding box center [634, 279] width 524 height 47
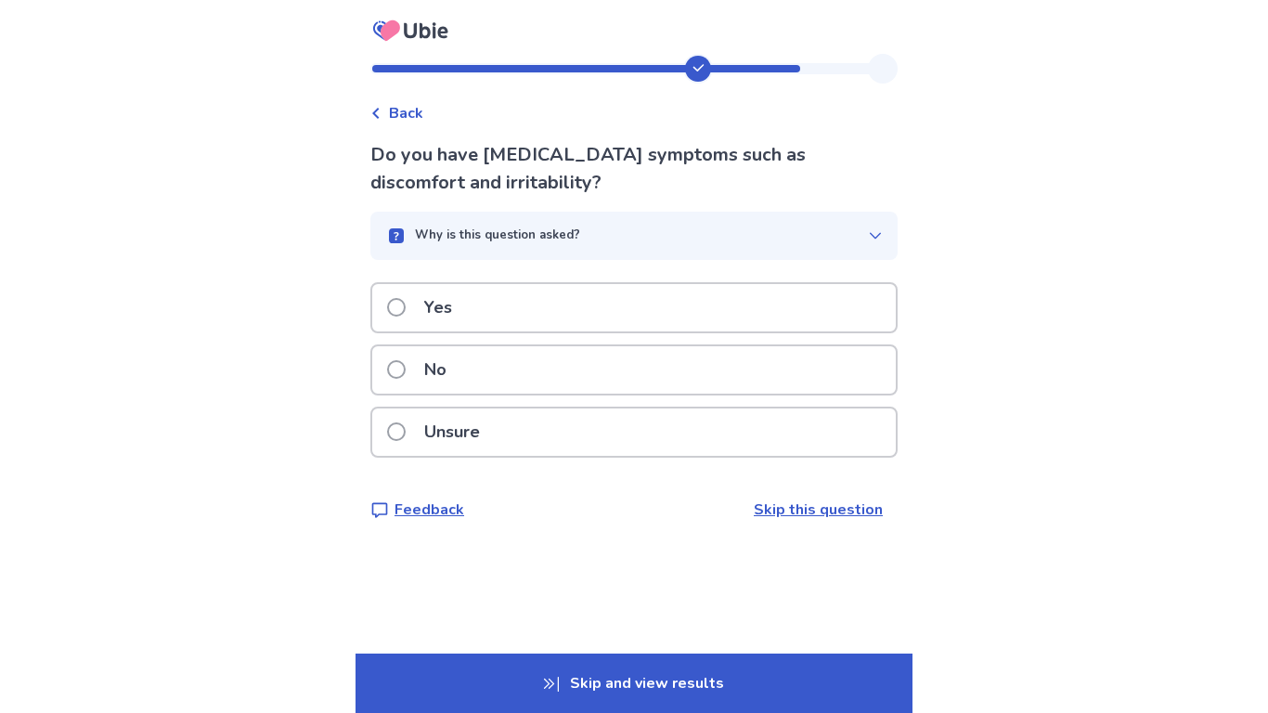
click at [463, 307] on p "Yes" at bounding box center [438, 307] width 50 height 47
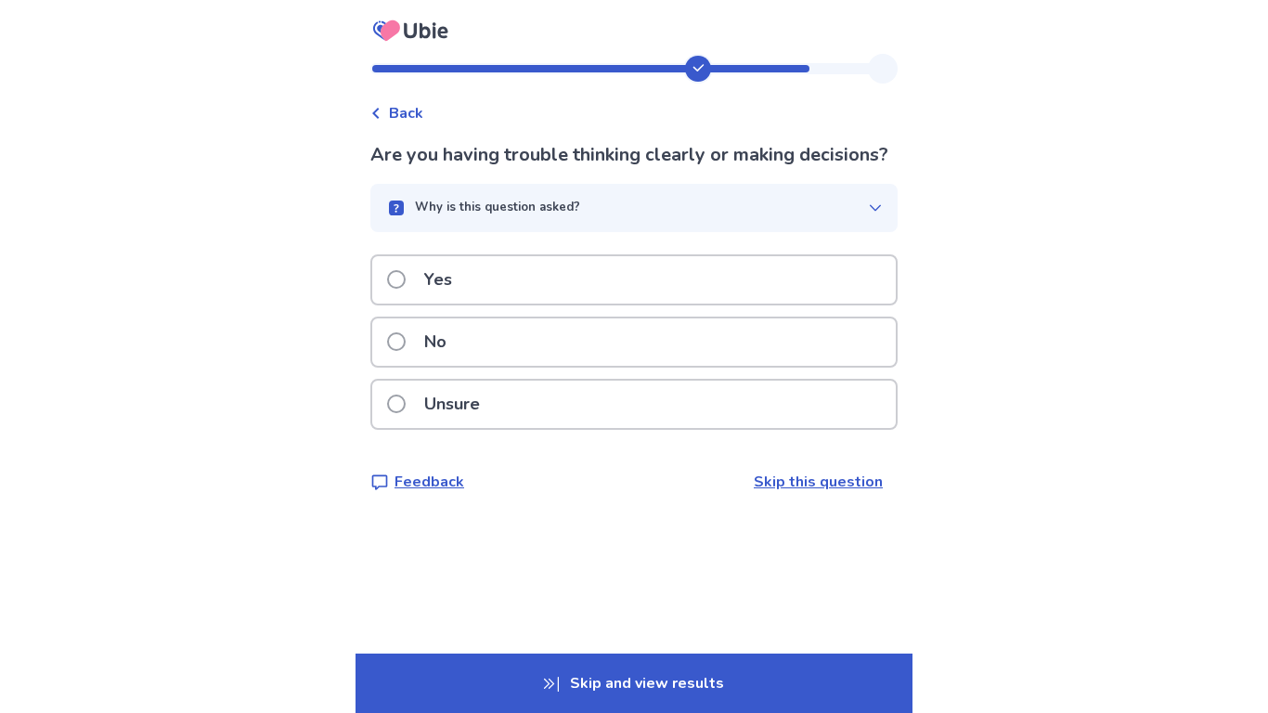
click at [463, 304] on p "Yes" at bounding box center [438, 279] width 50 height 47
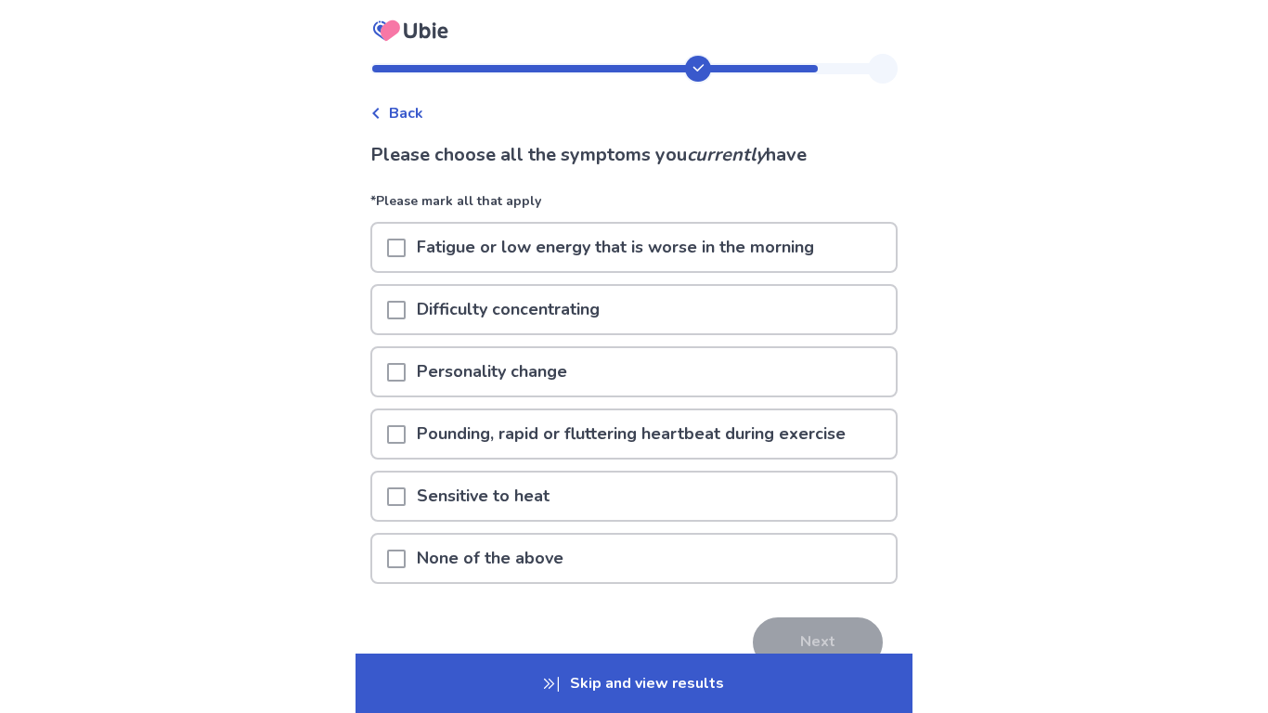
click at [479, 248] on p "Fatigue or low energy that is worse in the morning" at bounding box center [616, 247] width 420 height 47
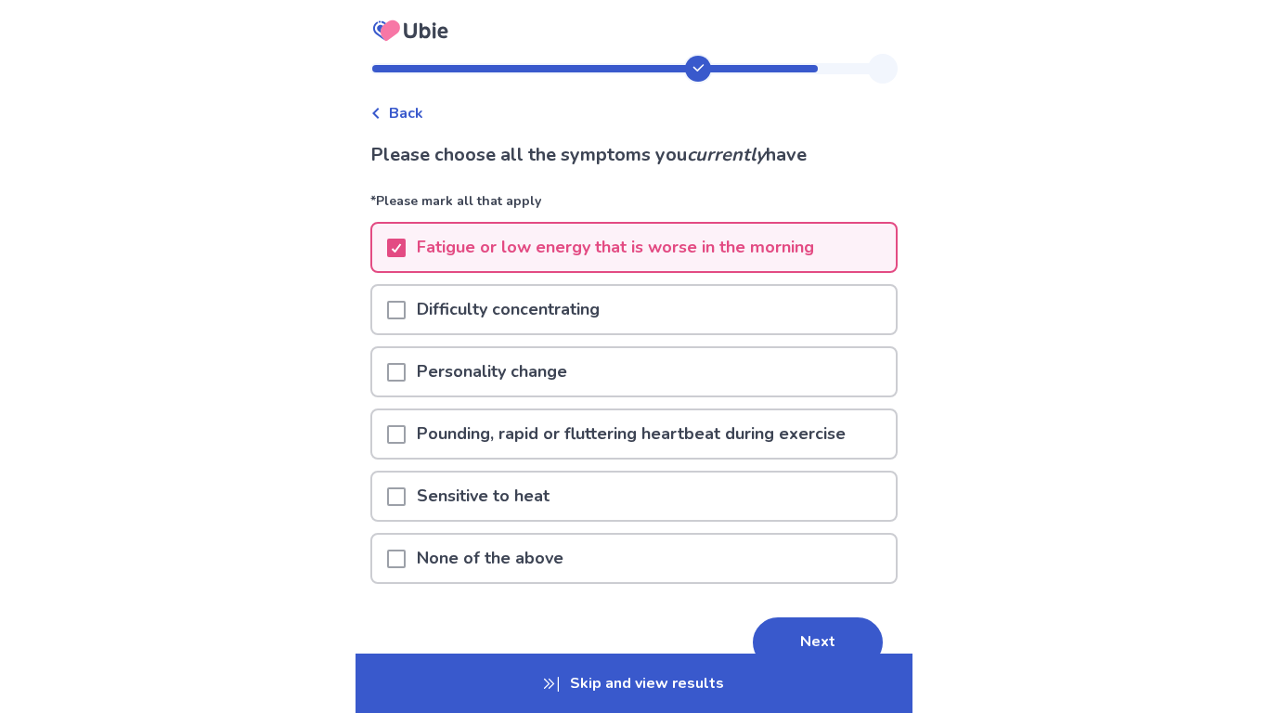
click at [536, 335] on div "Difficulty concentrating" at bounding box center [633, 315] width 527 height 62
click at [518, 319] on p "Difficulty concentrating" at bounding box center [508, 309] width 205 height 47
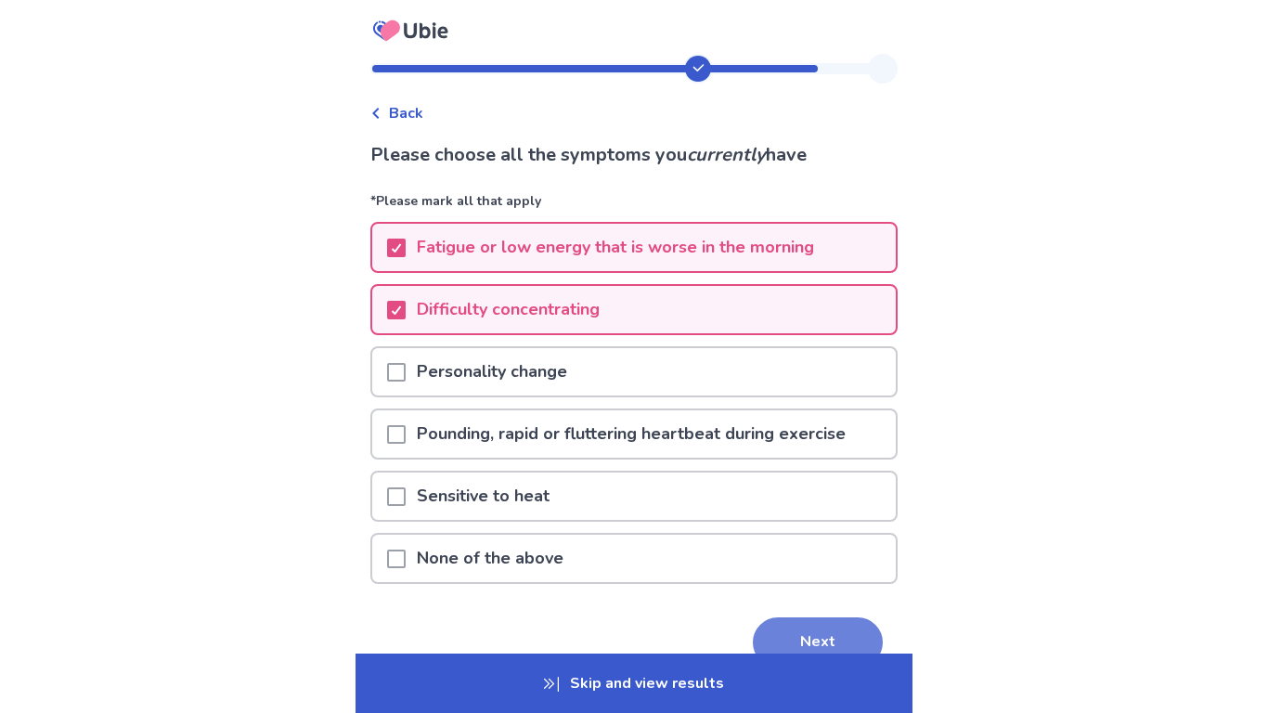
click at [789, 641] on button "Next" at bounding box center [818, 642] width 130 height 50
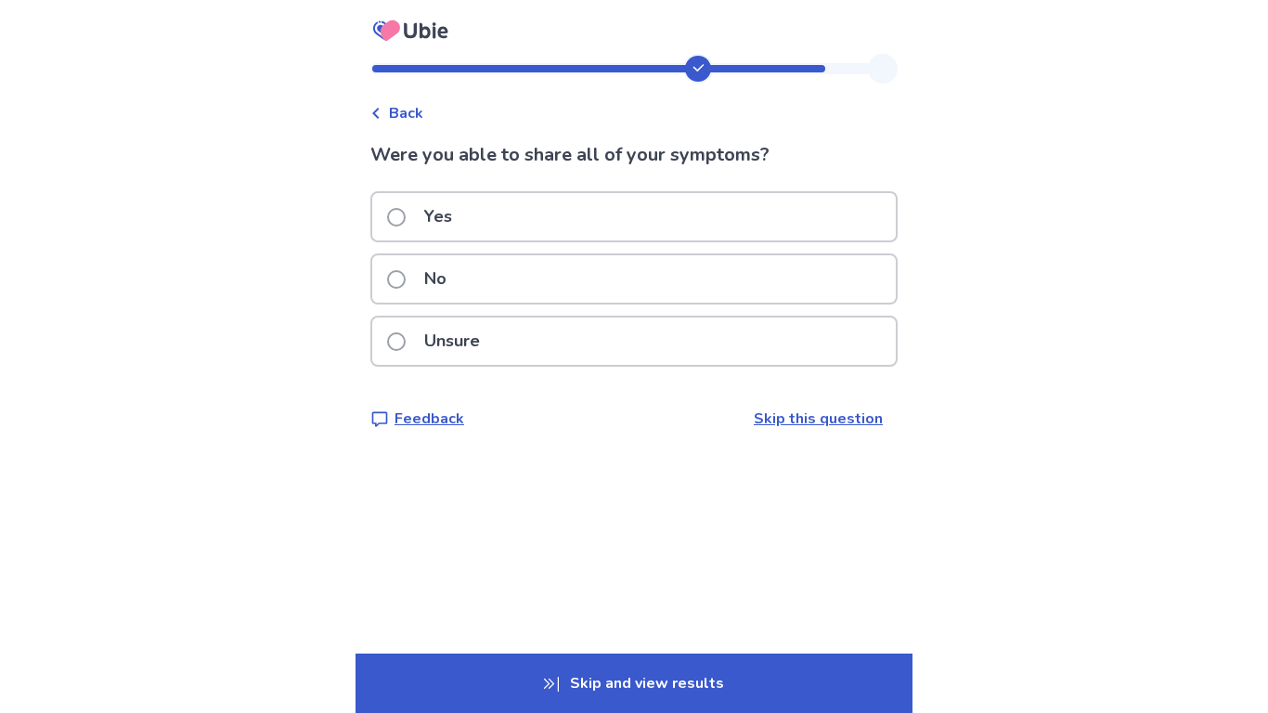
click at [500, 227] on div "Yes" at bounding box center [634, 216] width 524 height 47
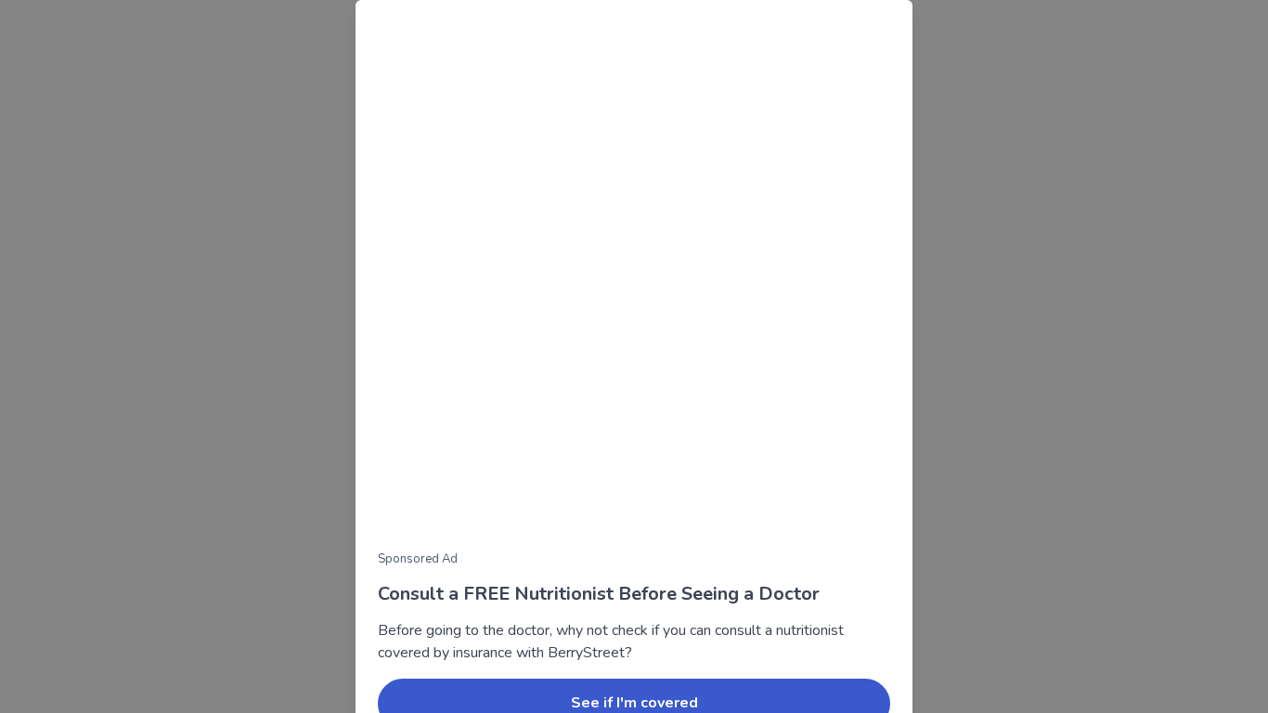
scroll to position [99, 0]
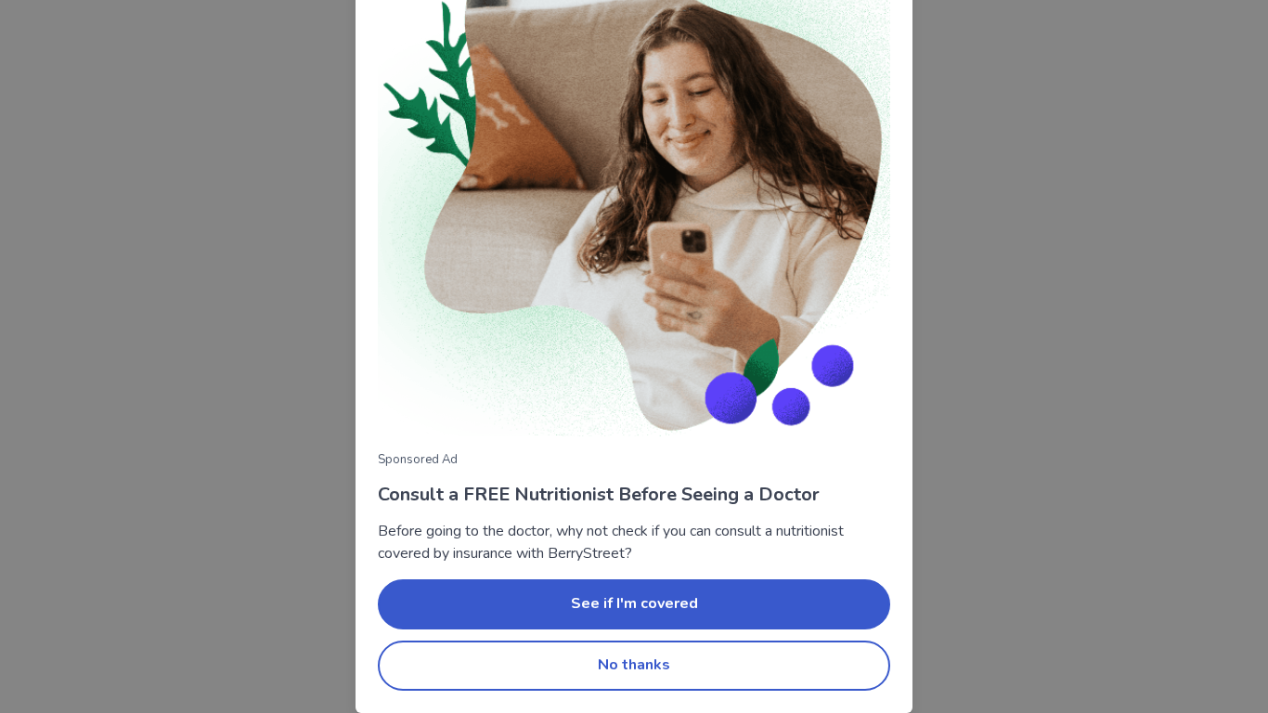
click at [658, 699] on div "Sponsored Ad Consult a FREE Nutritionist Before Seeing a Doctor Before going to…" at bounding box center [634, 307] width 557 height 812
click at [644, 685] on button "No thanks" at bounding box center [634, 666] width 513 height 50
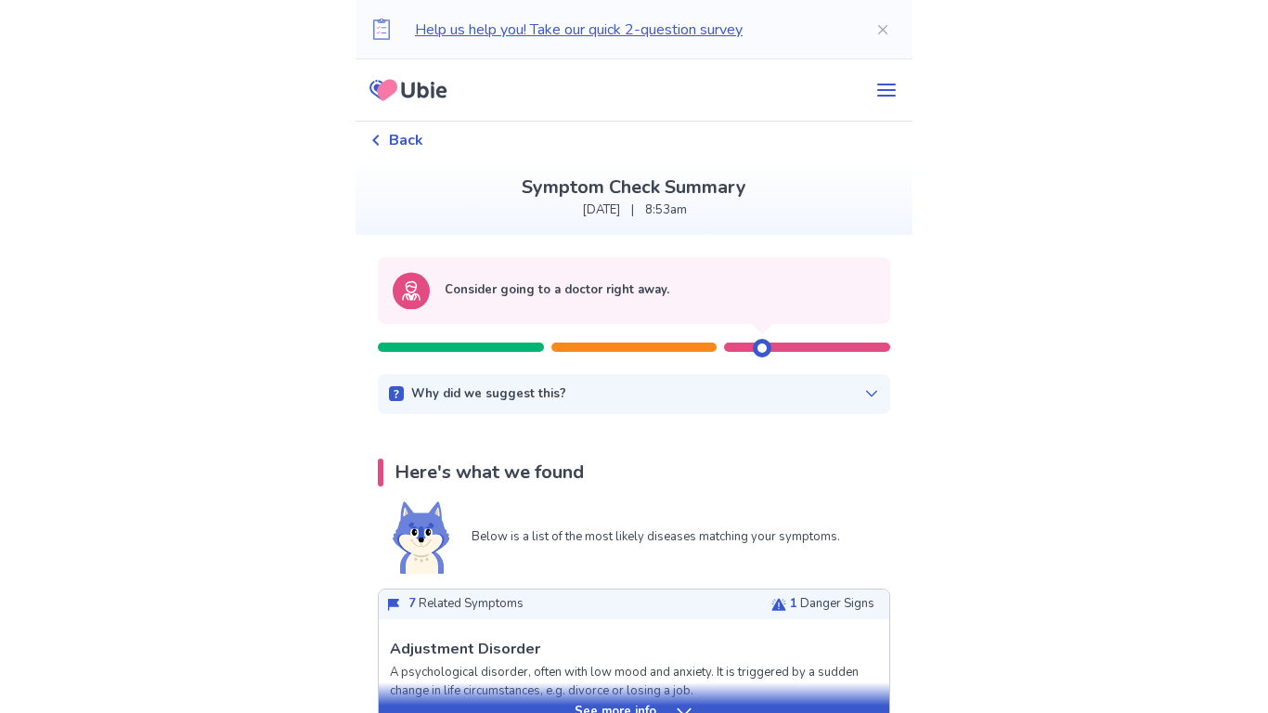
click at [514, 410] on div "Why did we suggest this? This suggestion is based on the severity level of a fe…" at bounding box center [634, 394] width 513 height 41
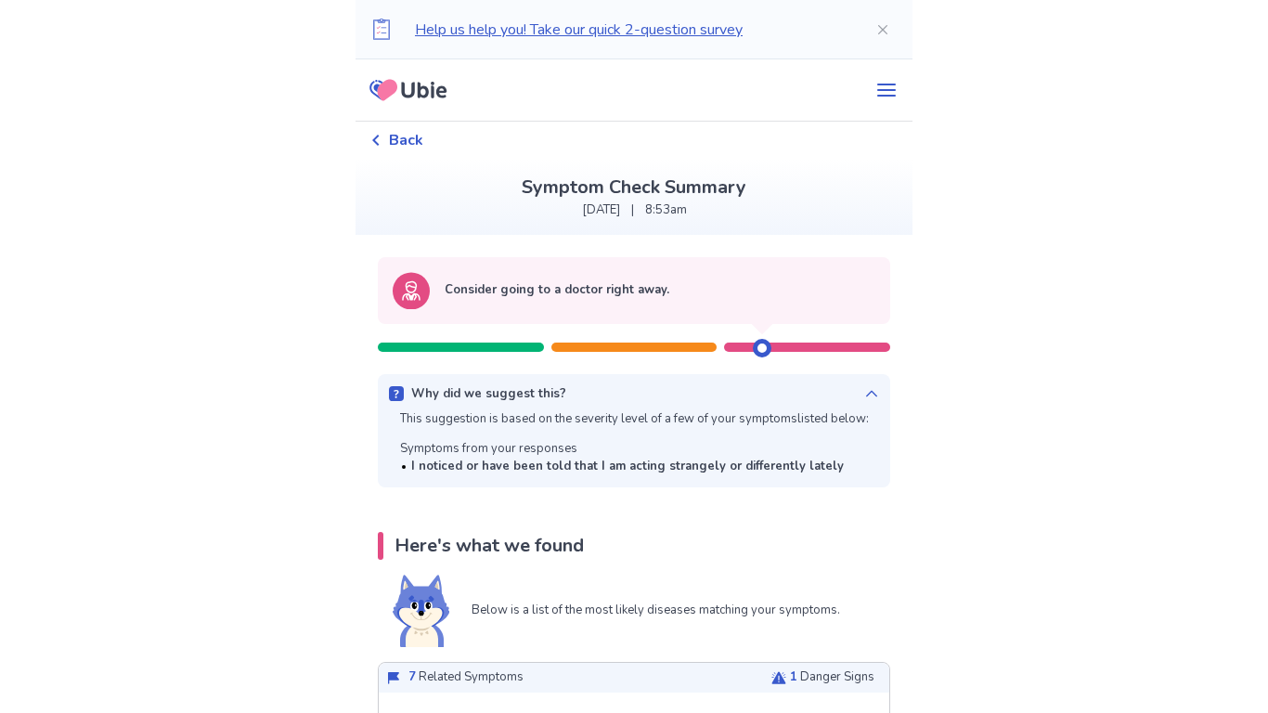
click at [459, 394] on p "Why did we suggest this?" at bounding box center [488, 394] width 155 height 19
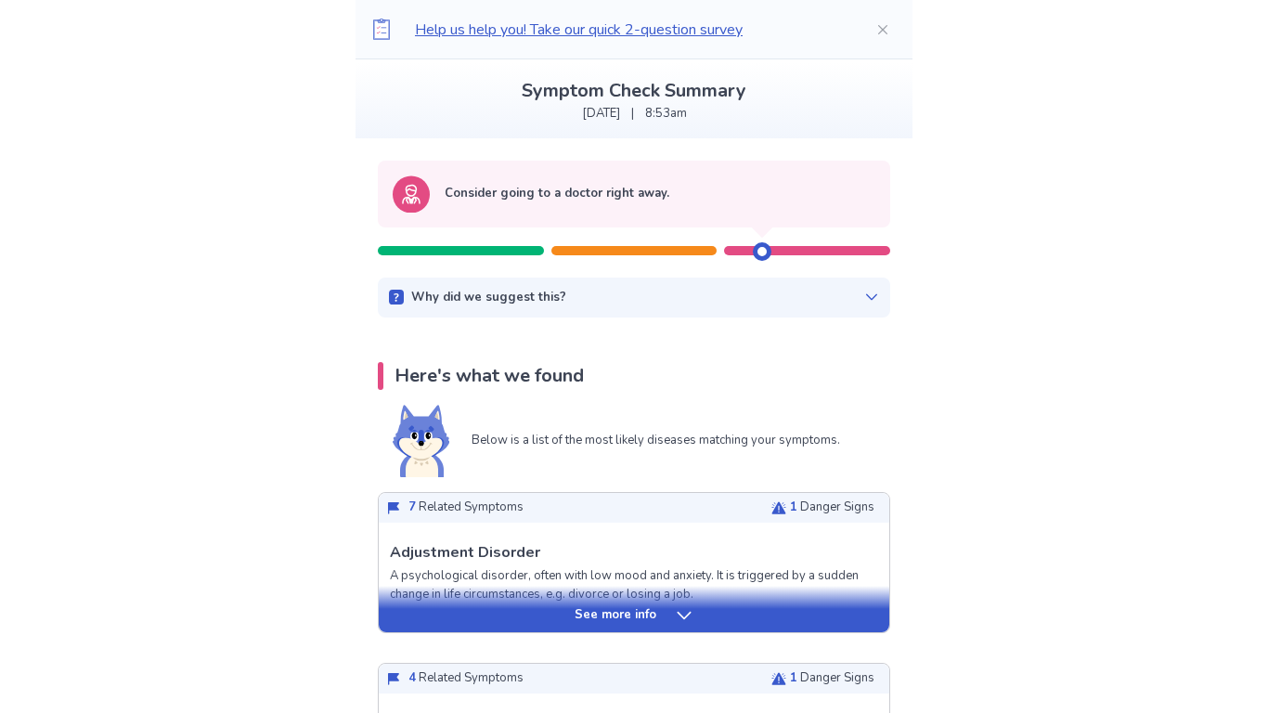
scroll to position [118, 0]
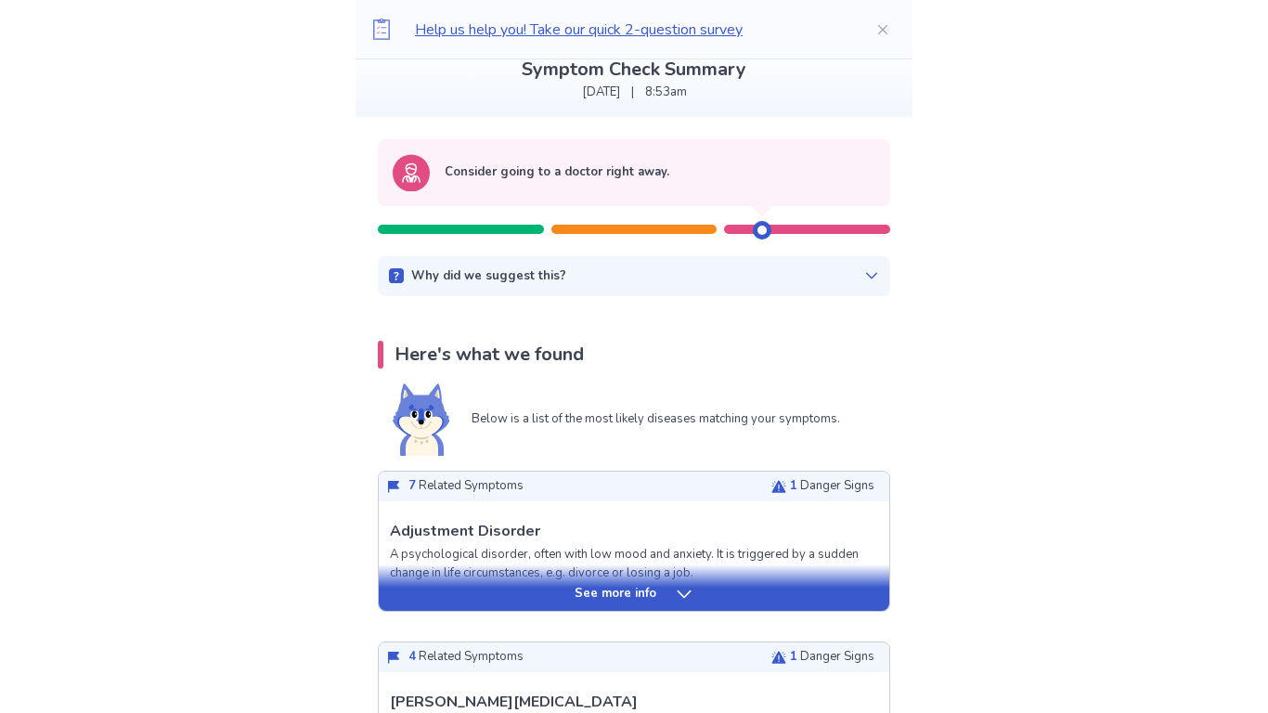
click at [523, 590] on div "See more info" at bounding box center [634, 594] width 511 height 19
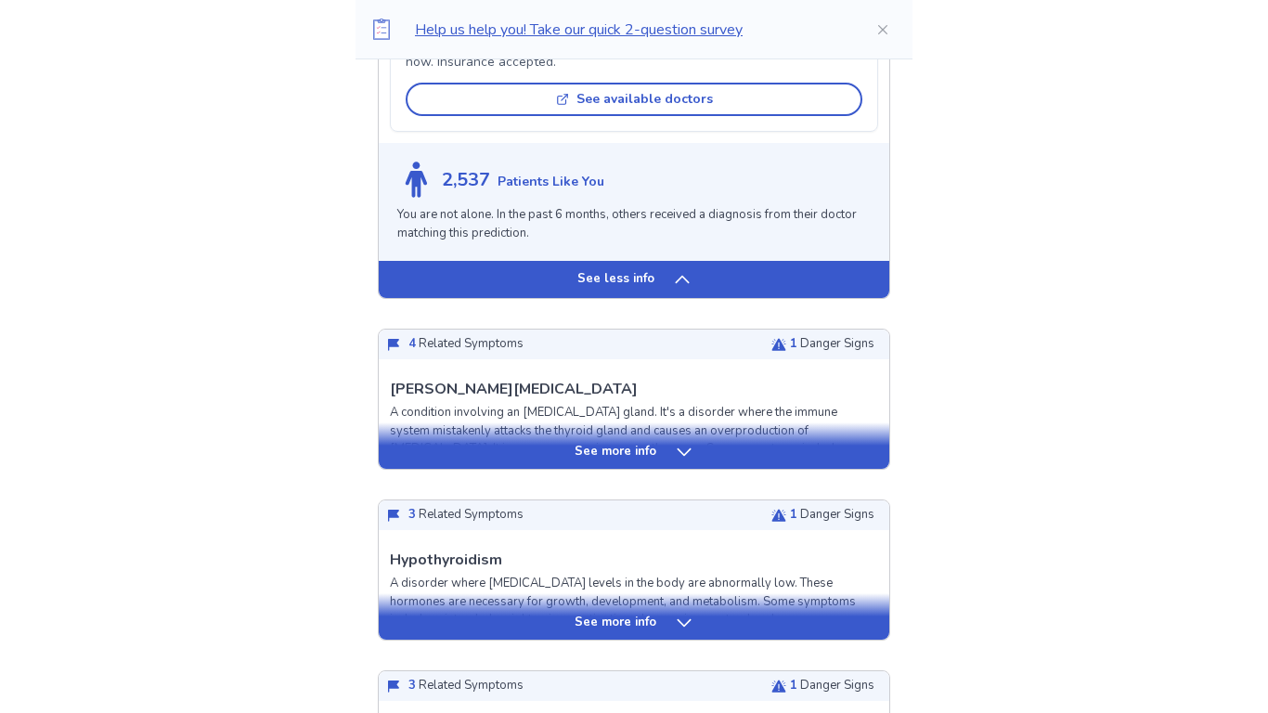
scroll to position [1513, 0]
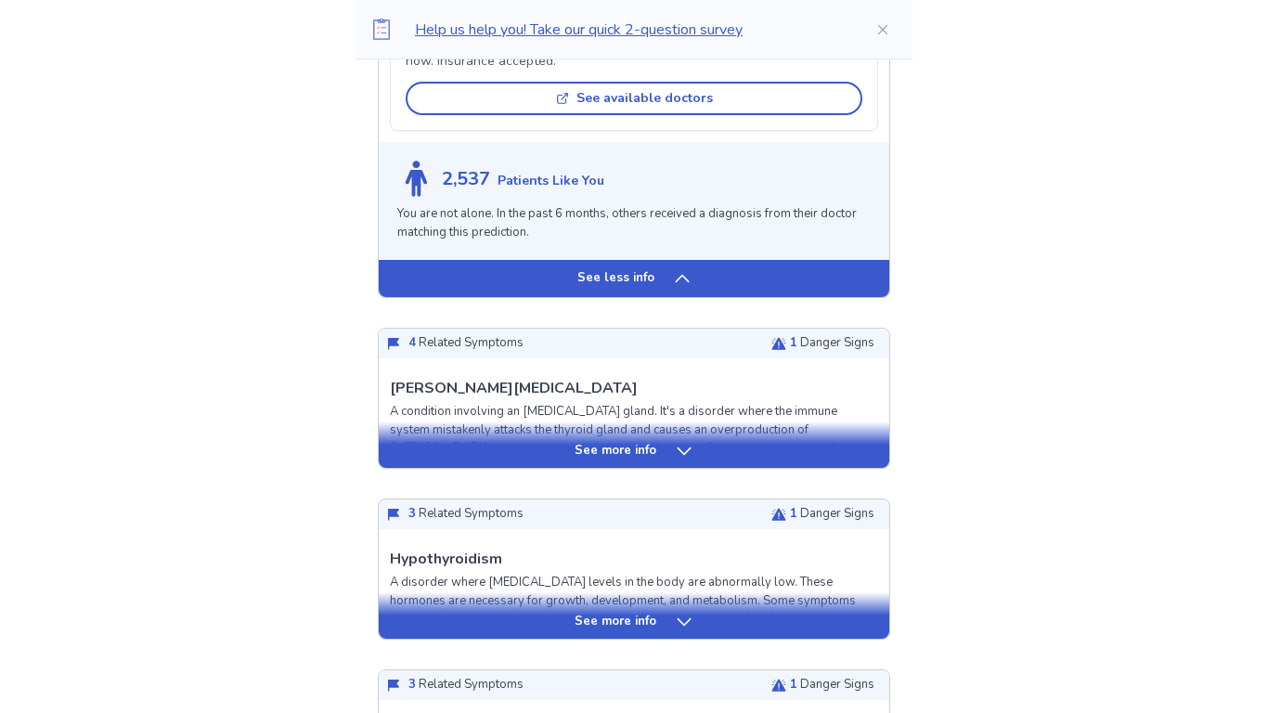
click at [647, 461] on p "See more info" at bounding box center [616, 451] width 82 height 19
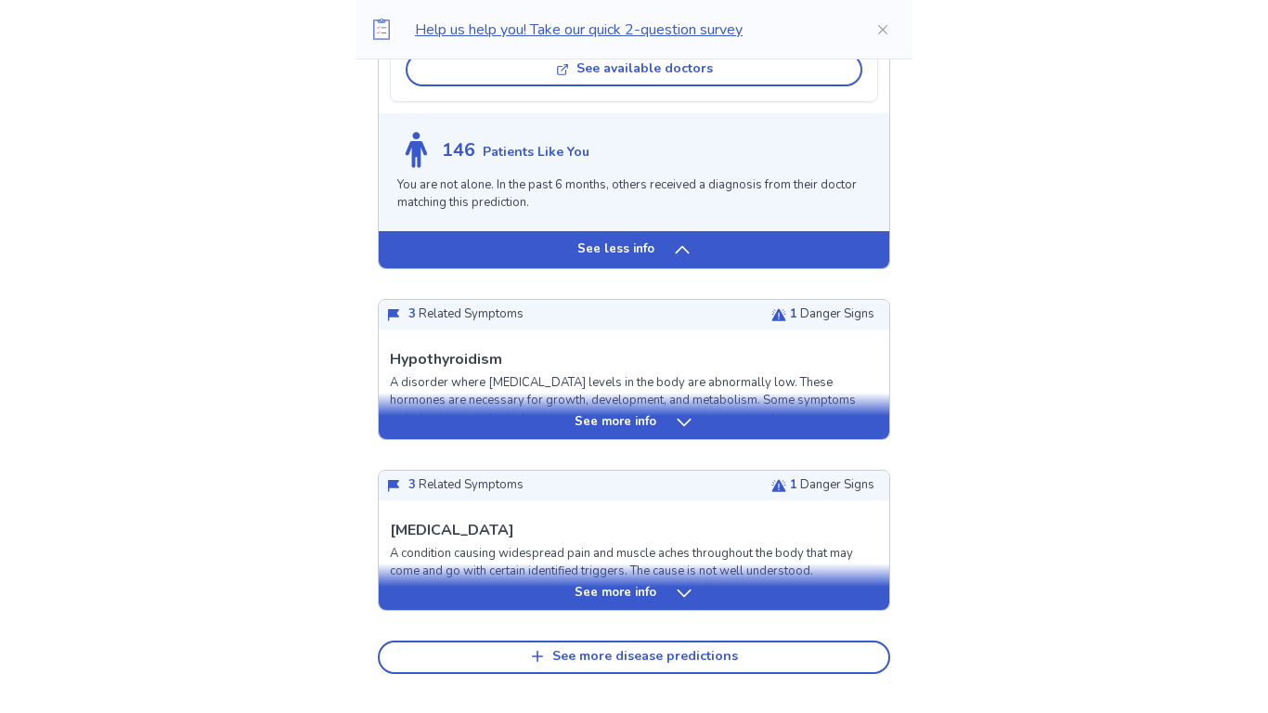
scroll to position [2779, 0]
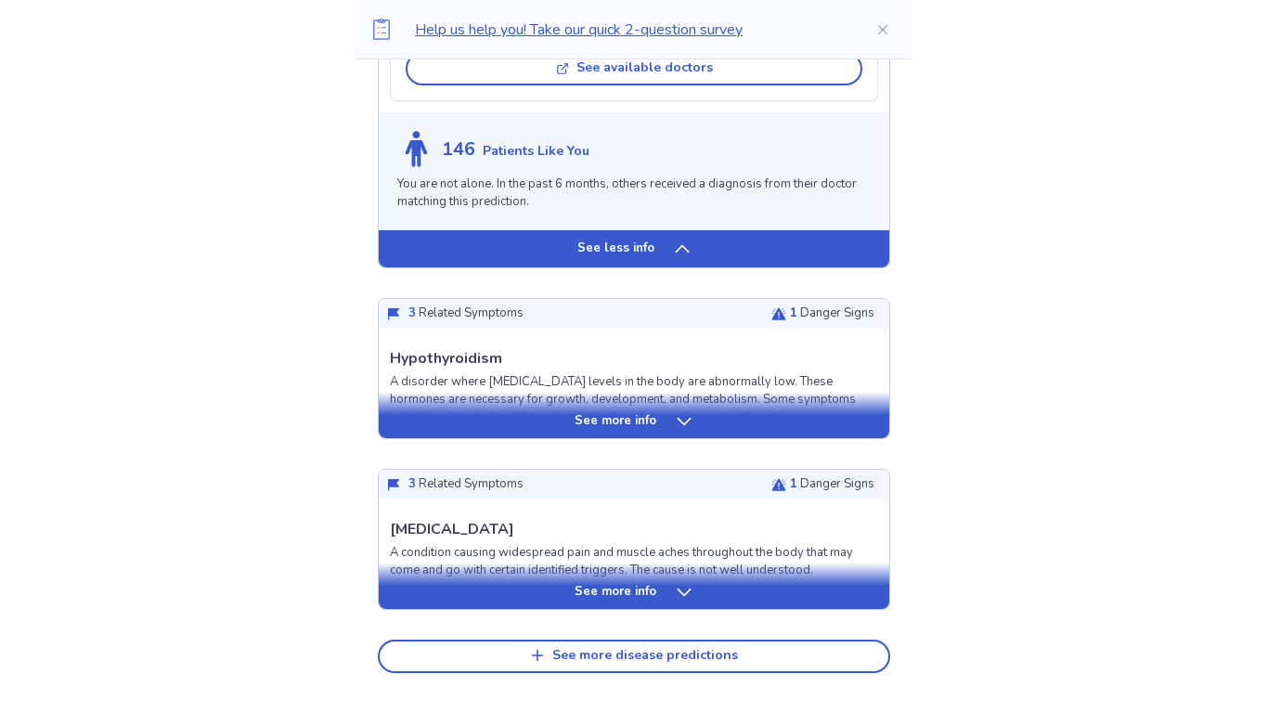
click at [545, 431] on div "See more info" at bounding box center [634, 421] width 511 height 19
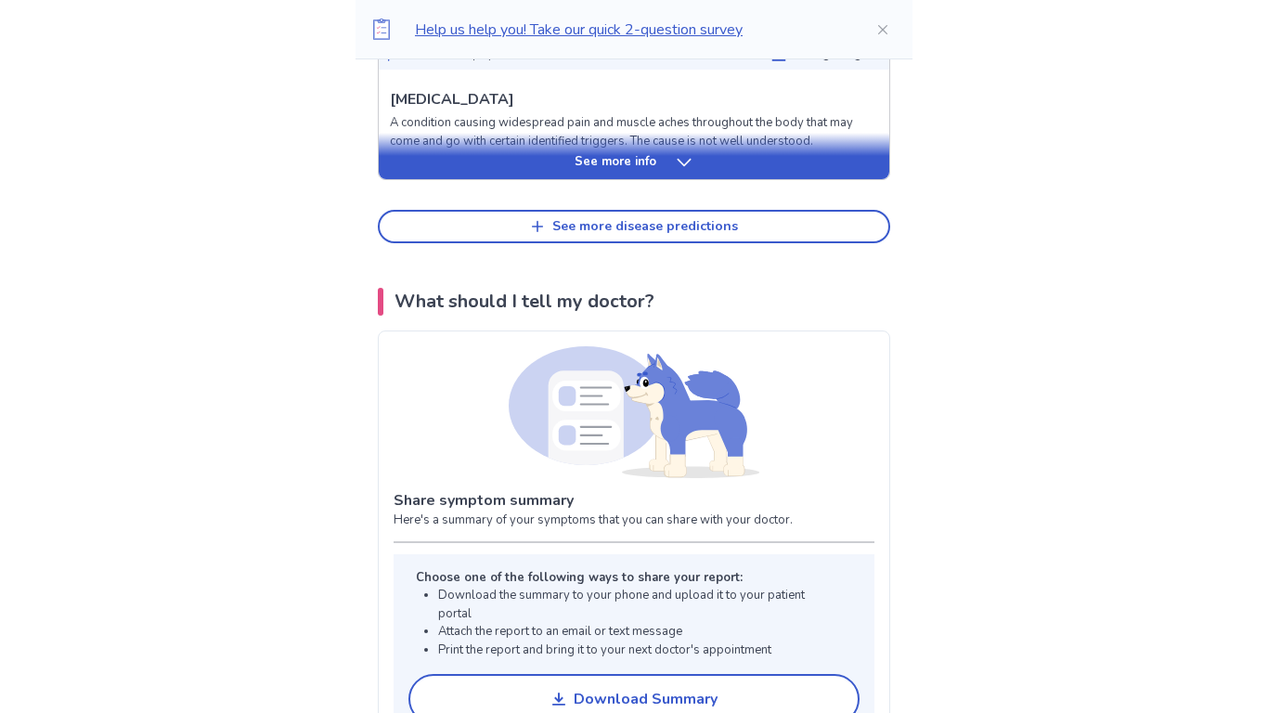
scroll to position [4334, 0]
